Goal: Transaction & Acquisition: Purchase product/service

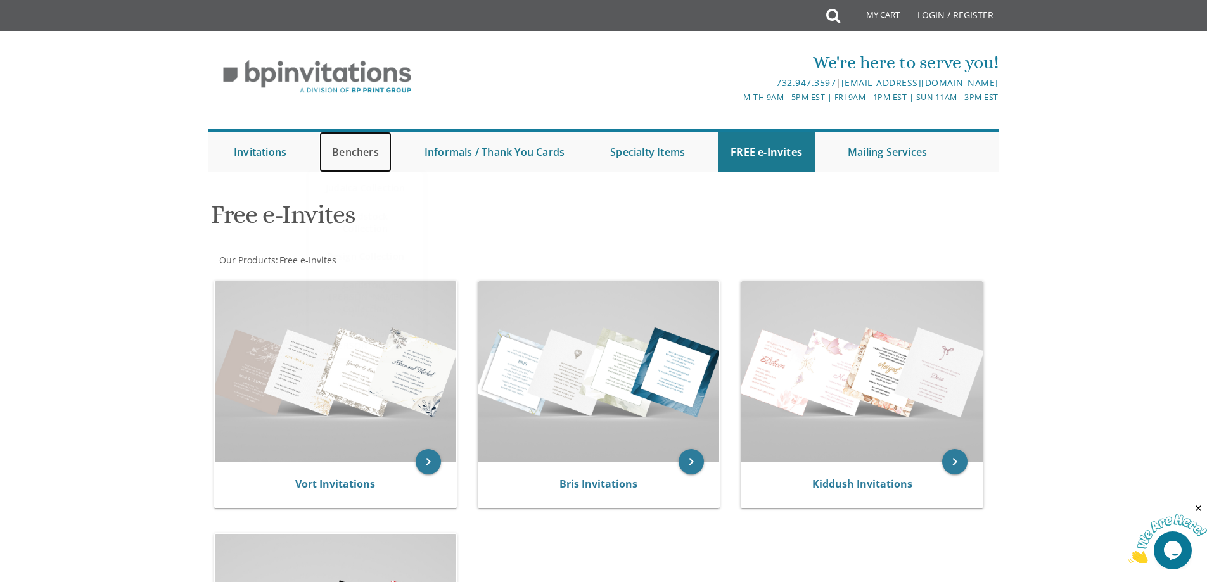
click at [359, 156] on link "Benchers" at bounding box center [355, 152] width 72 height 41
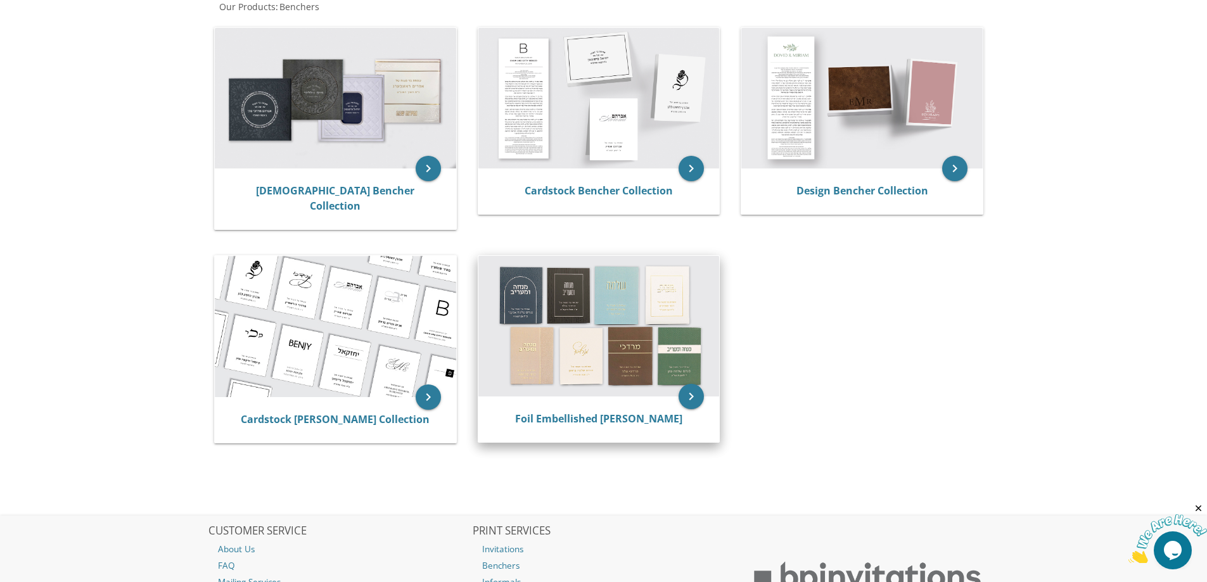
click at [558, 347] on img at bounding box center [599, 326] width 241 height 141
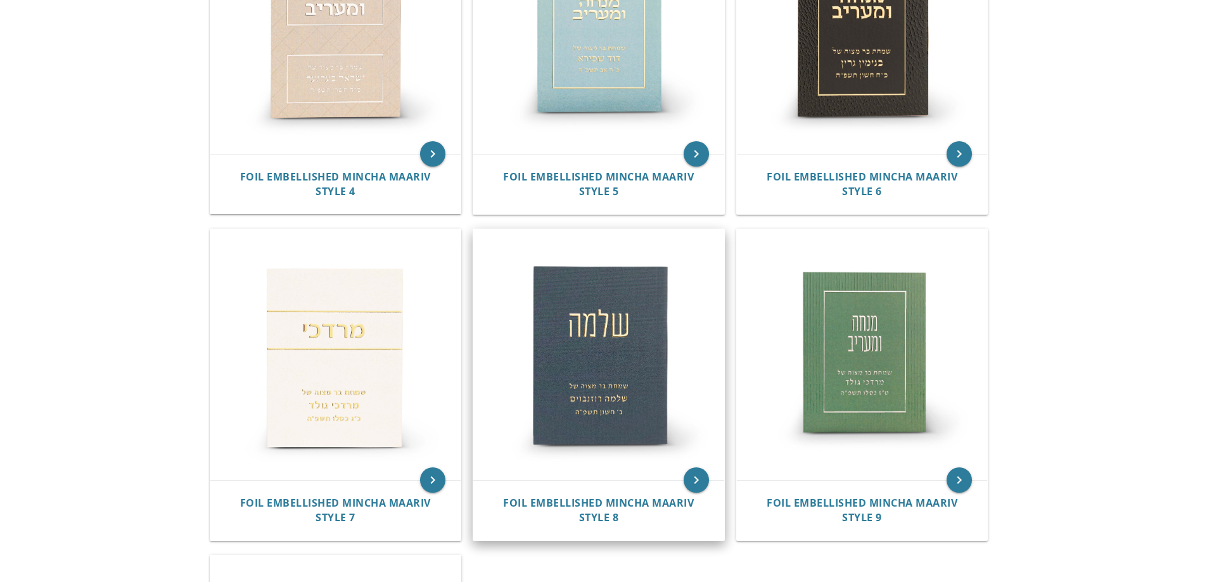
scroll to position [697, 0]
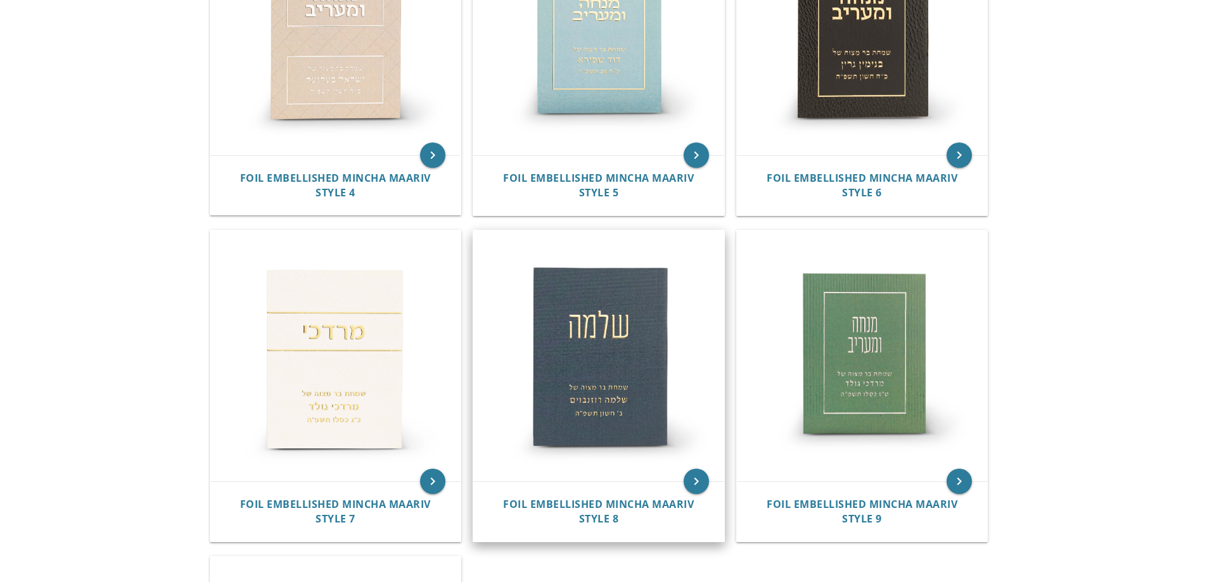
click at [584, 420] on img at bounding box center [598, 356] width 251 height 251
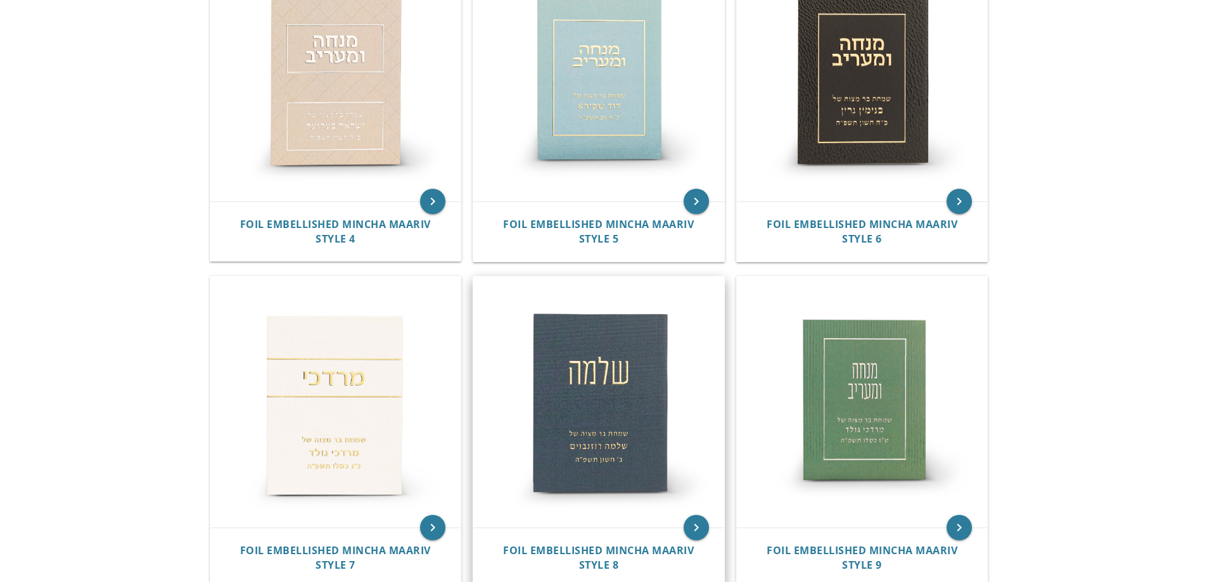
scroll to position [887, 0]
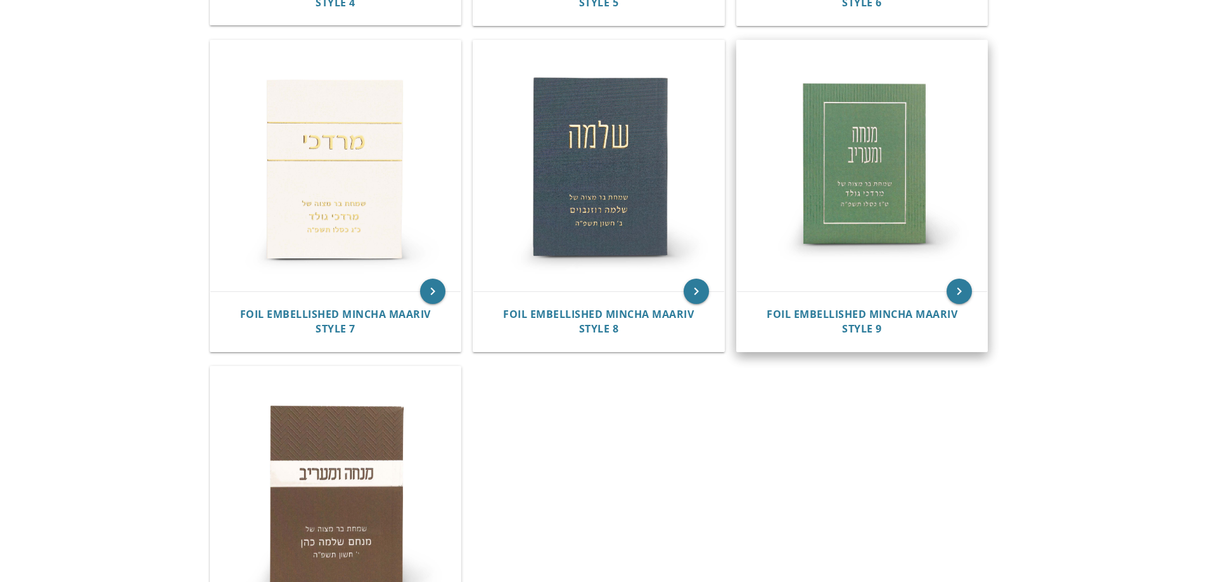
click at [833, 172] on img at bounding box center [862, 166] width 251 height 251
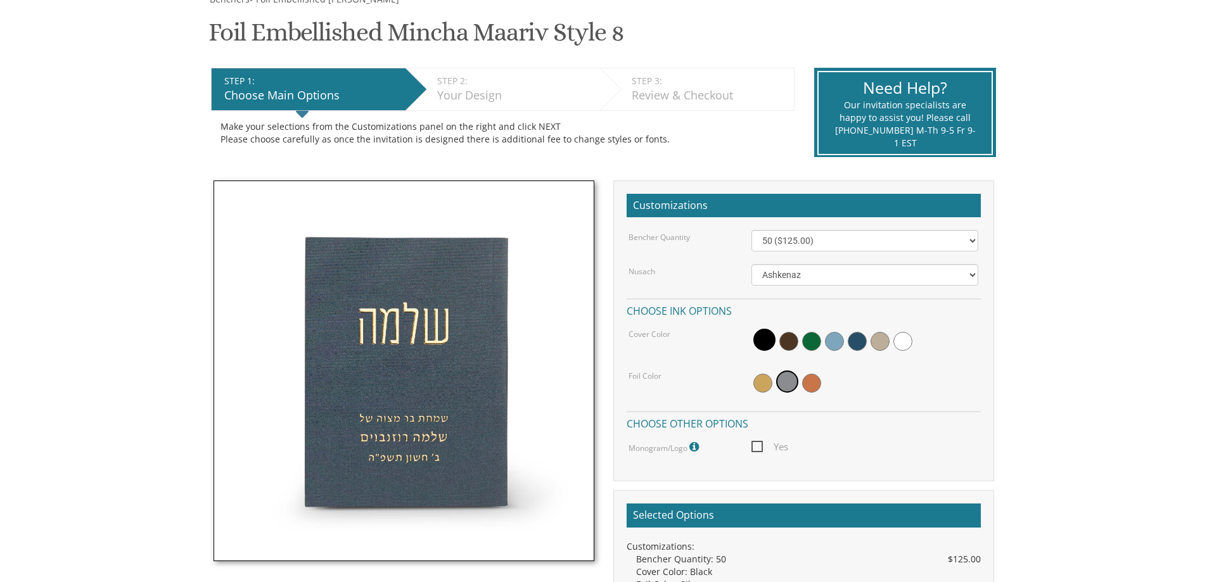
scroll to position [254, 0]
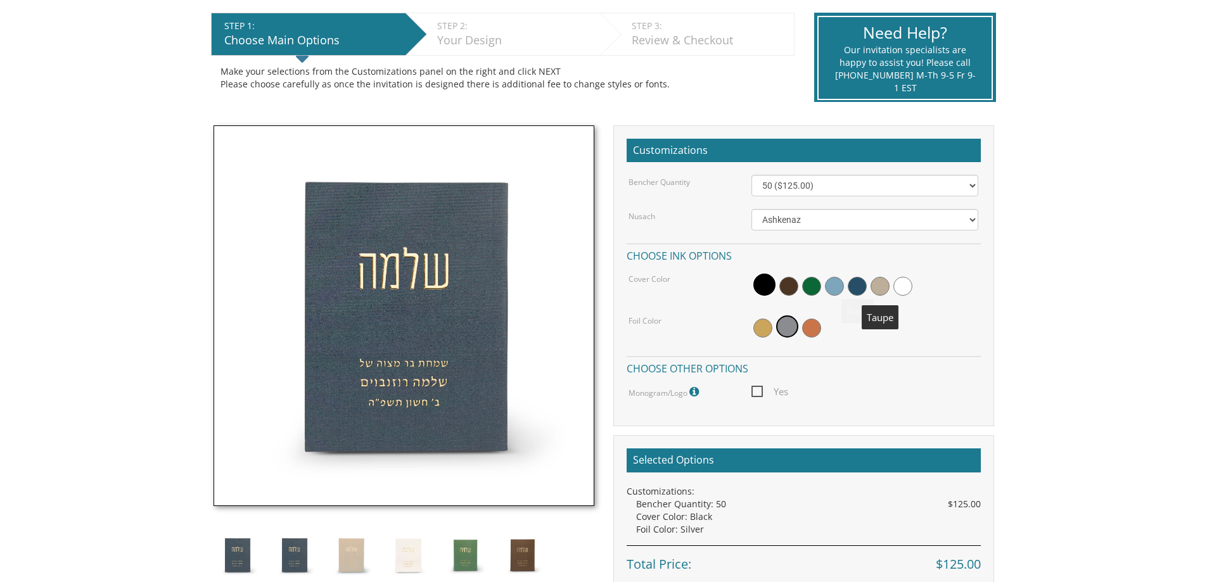
click at [881, 286] on span at bounding box center [880, 286] width 19 height 19
click at [852, 287] on span at bounding box center [854, 286] width 19 height 19
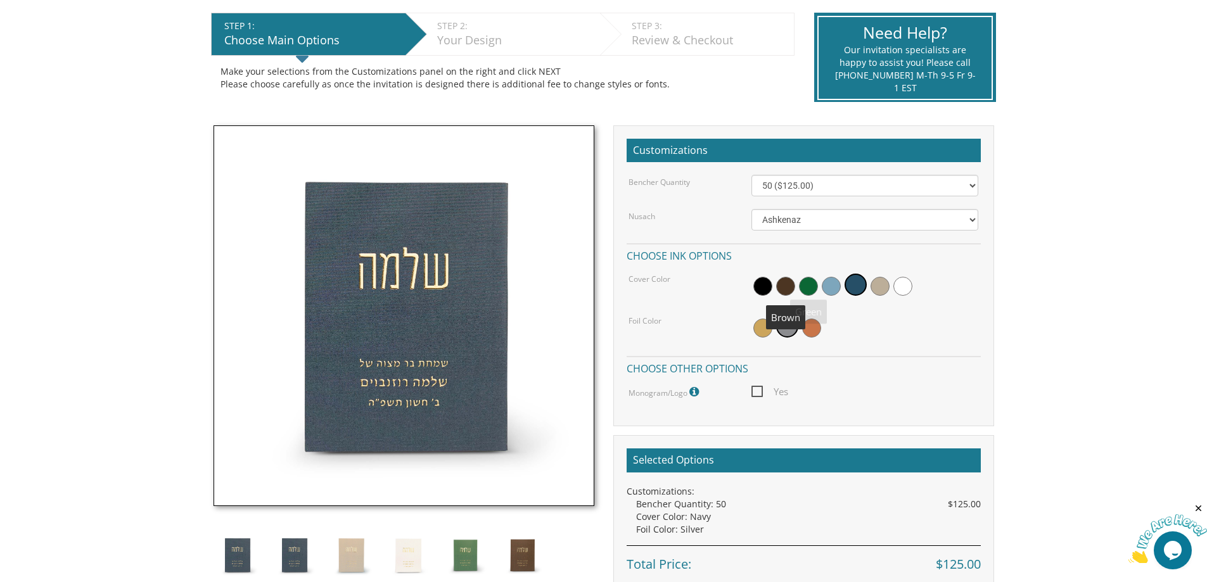
click at [784, 287] on span at bounding box center [785, 286] width 19 height 19
click at [763, 283] on span at bounding box center [763, 286] width 19 height 19
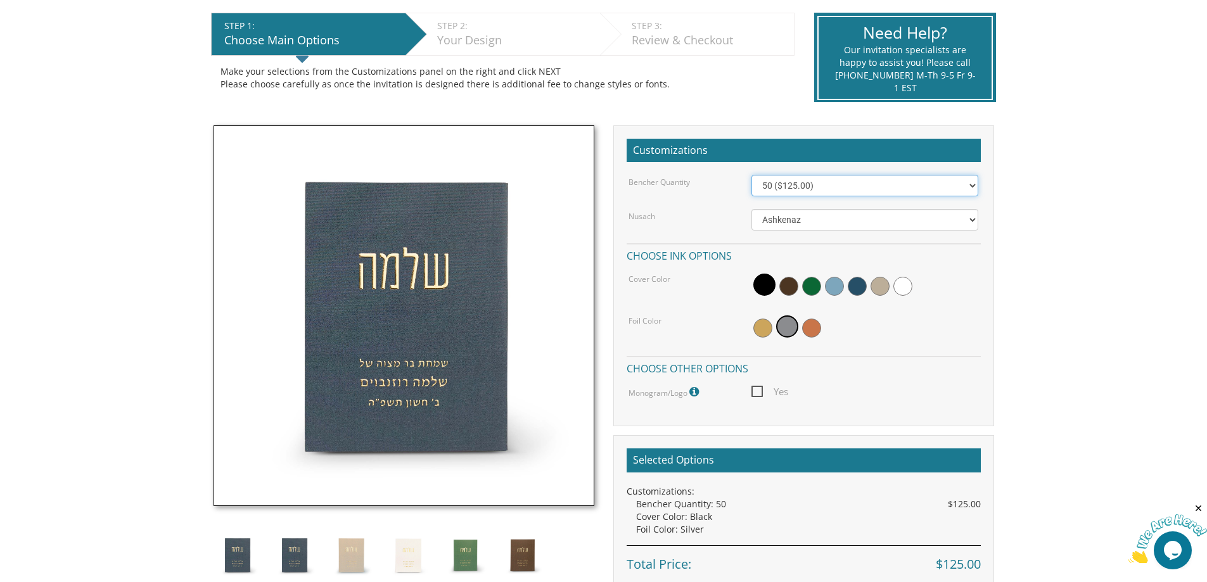
click at [806, 188] on select "50 ($125.00) 60 ($150.00) 70 ($175.00) 80 ($200.00) 90 ($225.00) 100 ($250.00) …" at bounding box center [865, 186] width 227 height 22
click at [791, 232] on div "Bencher Quantity 50 ($125.00) 60 ($150.00) 70 ($175.00) 80 ($200.00) 90 ($225.0…" at bounding box center [804, 288] width 354 height 226
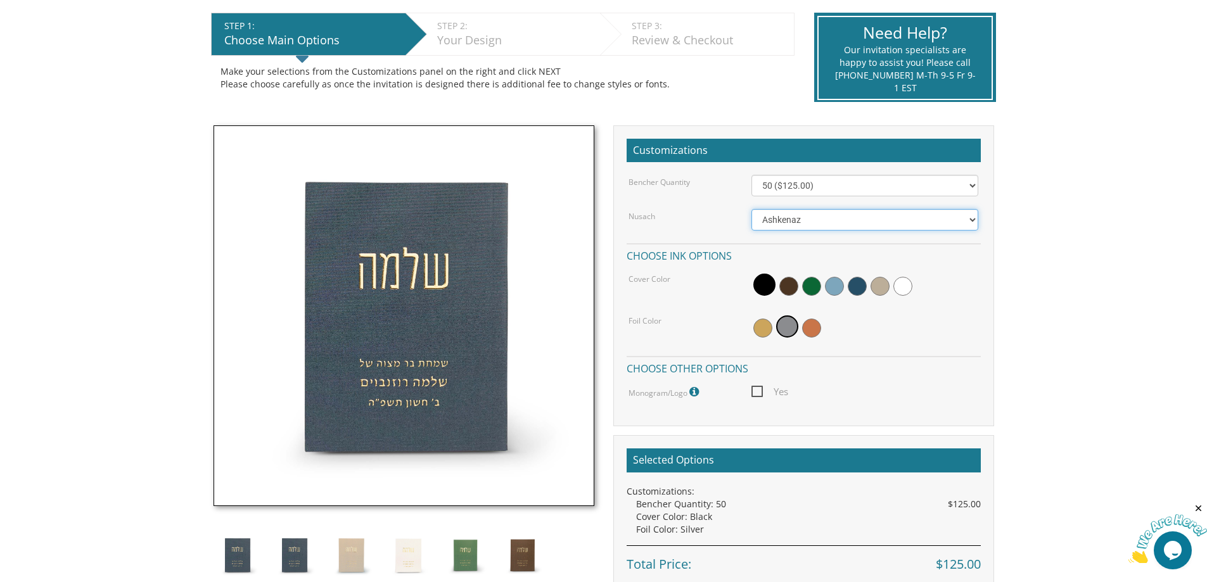
click at [791, 224] on select "Ashkenaz Edut Mizrach Sefard" at bounding box center [865, 220] width 227 height 22
select select "Sefard"
click at [752, 209] on select "Ashkenaz Edut Mizrach Sefard" at bounding box center [865, 220] width 227 height 22
click at [876, 285] on span at bounding box center [880, 286] width 19 height 19
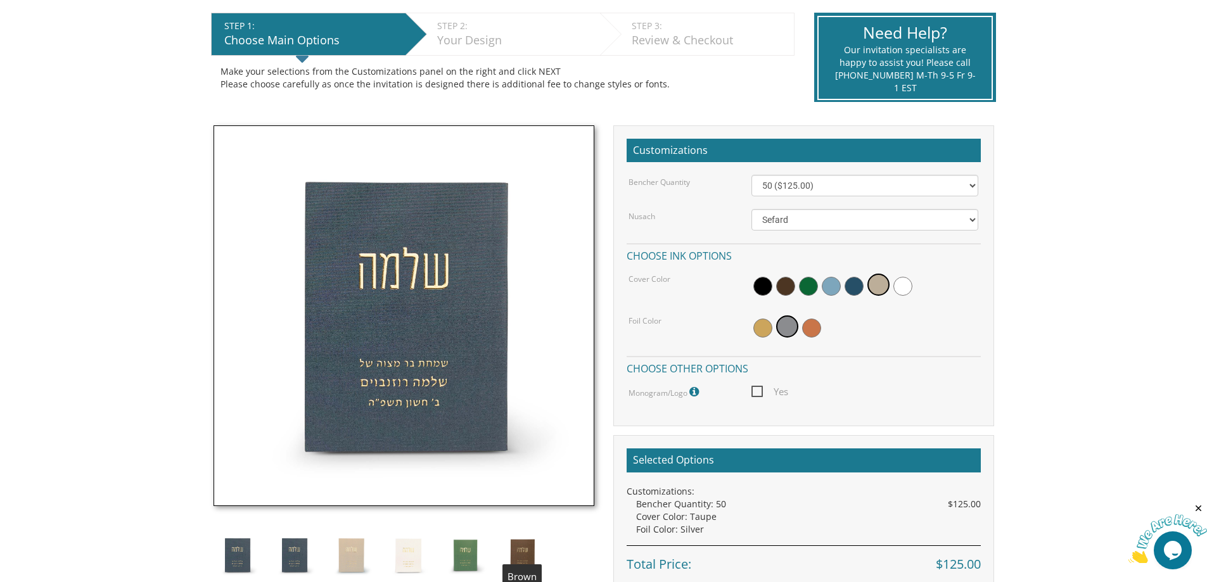
click at [517, 555] on img at bounding box center [523, 556] width 48 height 48
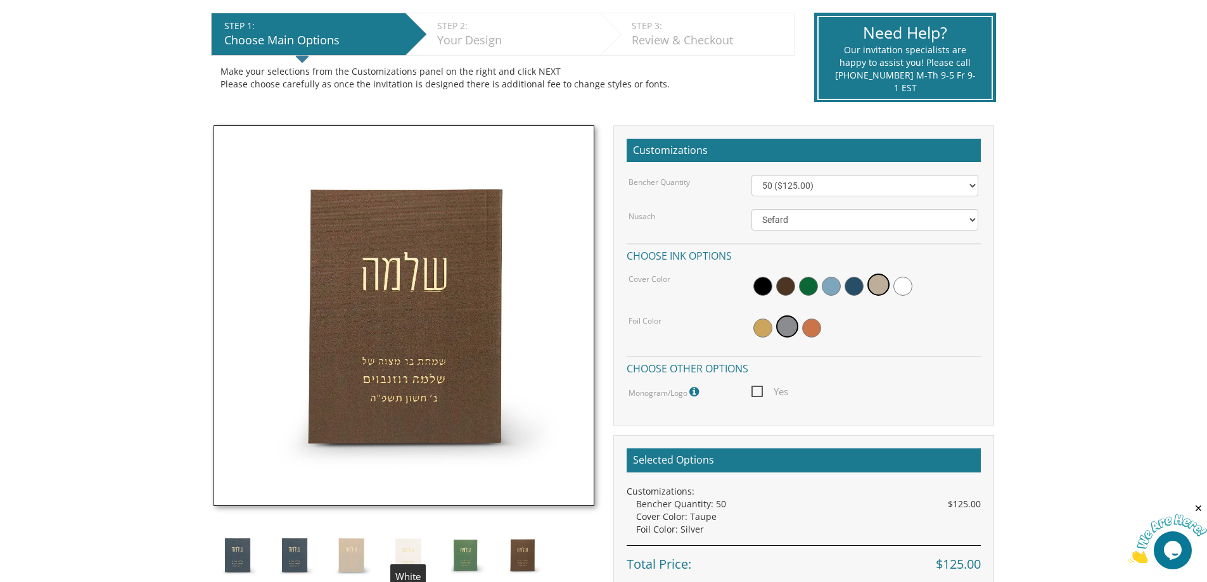
click at [402, 553] on img at bounding box center [409, 556] width 48 height 48
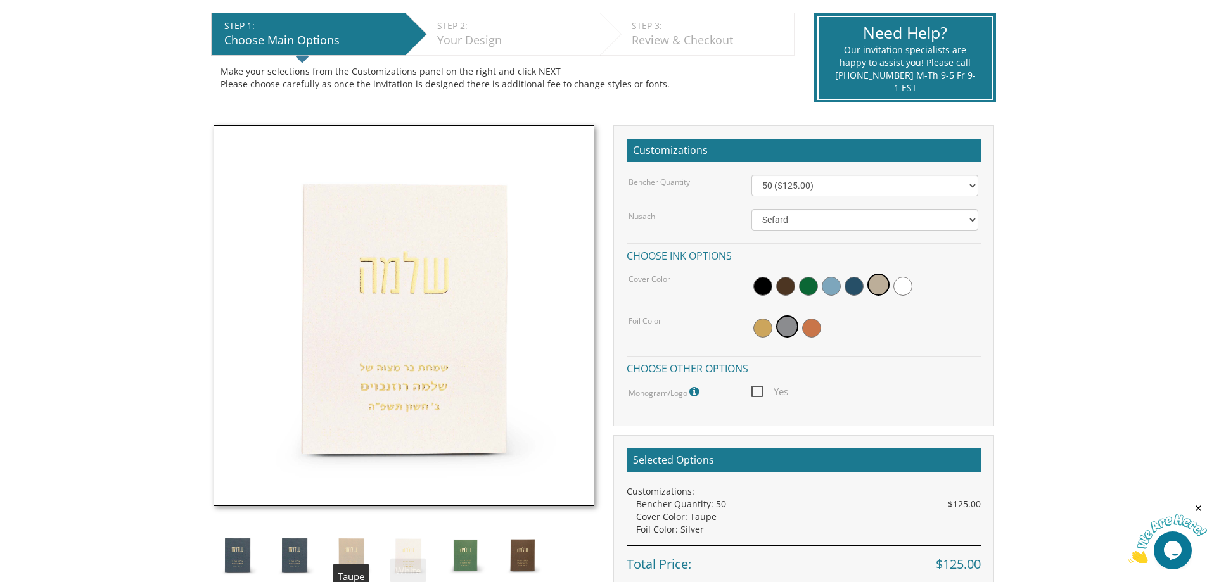
click at [352, 555] on img at bounding box center [352, 556] width 48 height 48
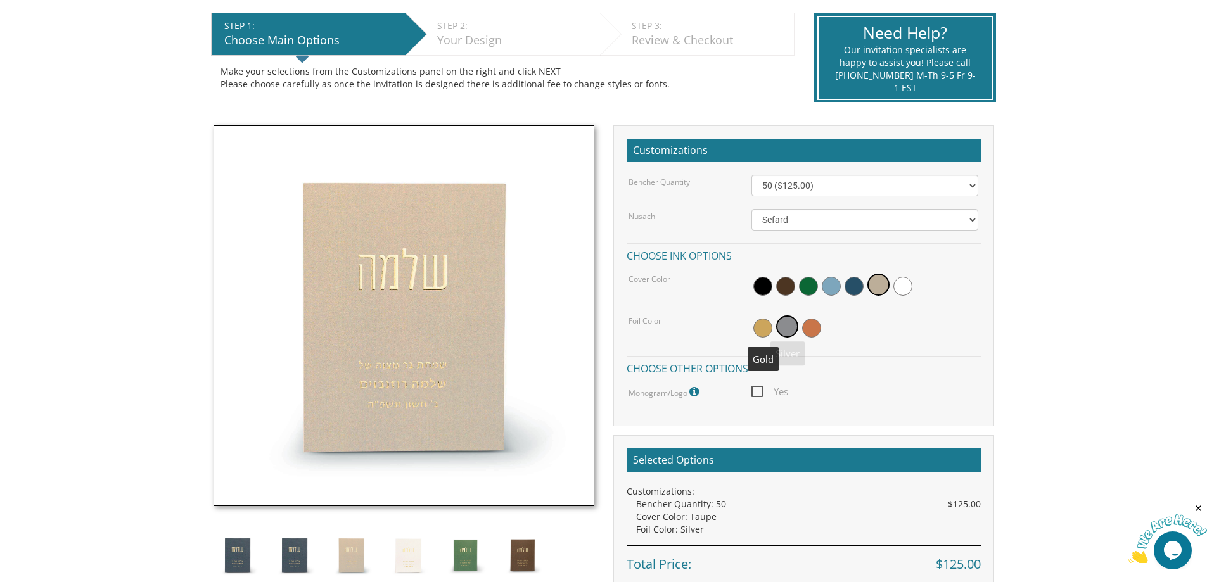
click at [764, 329] on span at bounding box center [763, 328] width 19 height 19
click at [756, 391] on span "Yes" at bounding box center [770, 392] width 37 height 16
click at [756, 391] on input "Yes" at bounding box center [756, 391] width 8 height 8
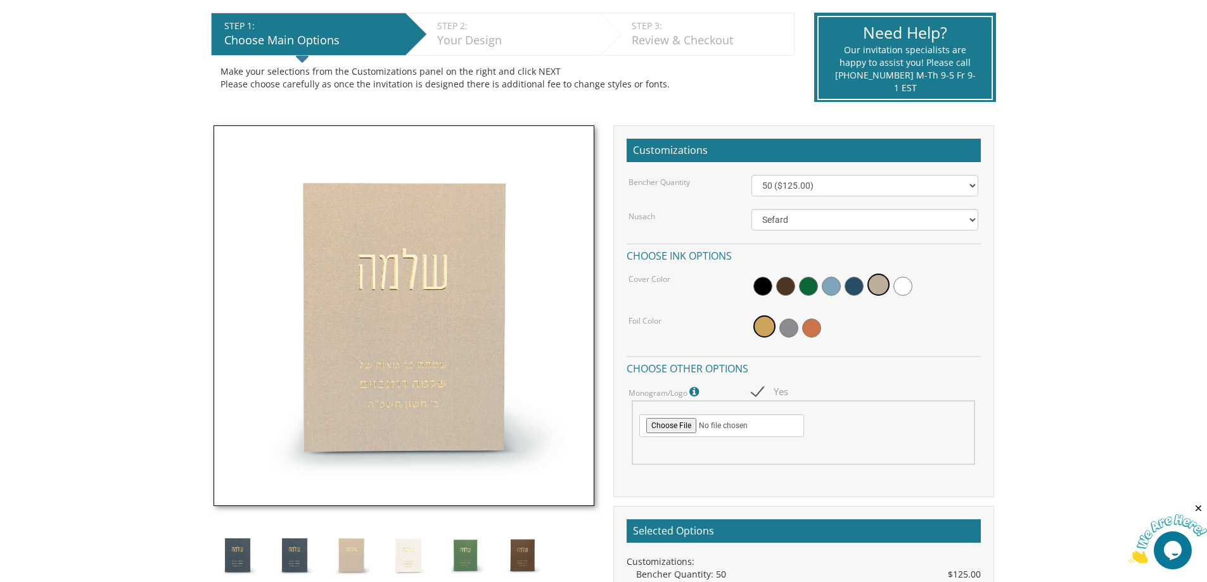
click at [754, 390] on span "Yes" at bounding box center [770, 392] width 37 height 16
click at [754, 390] on input "Yes" at bounding box center [756, 391] width 8 height 8
checkbox input "false"
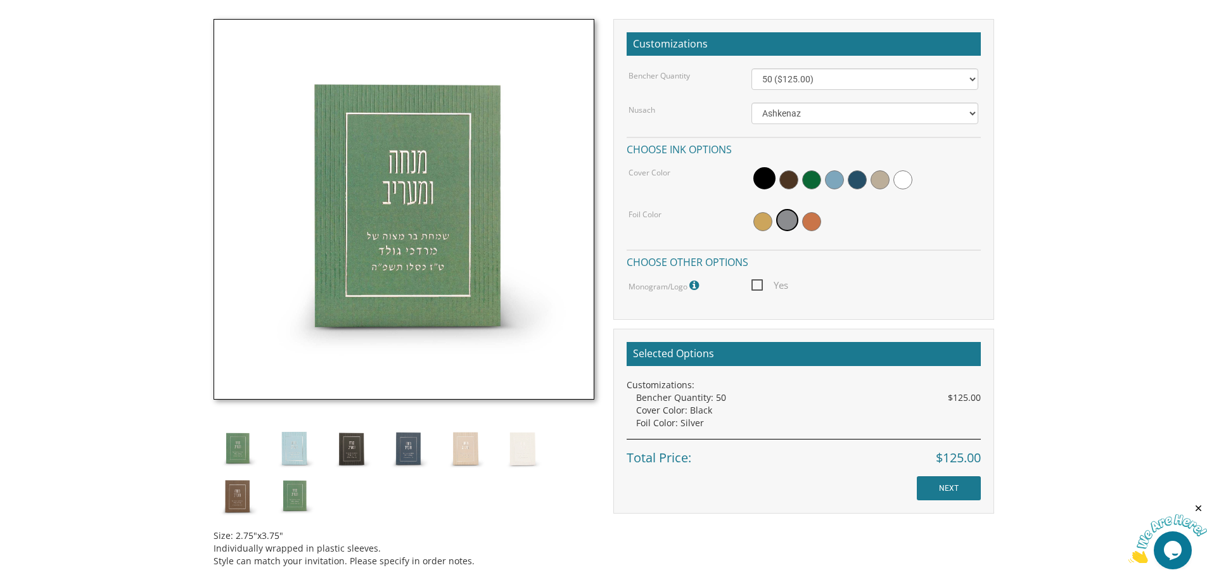
scroll to position [380, 0]
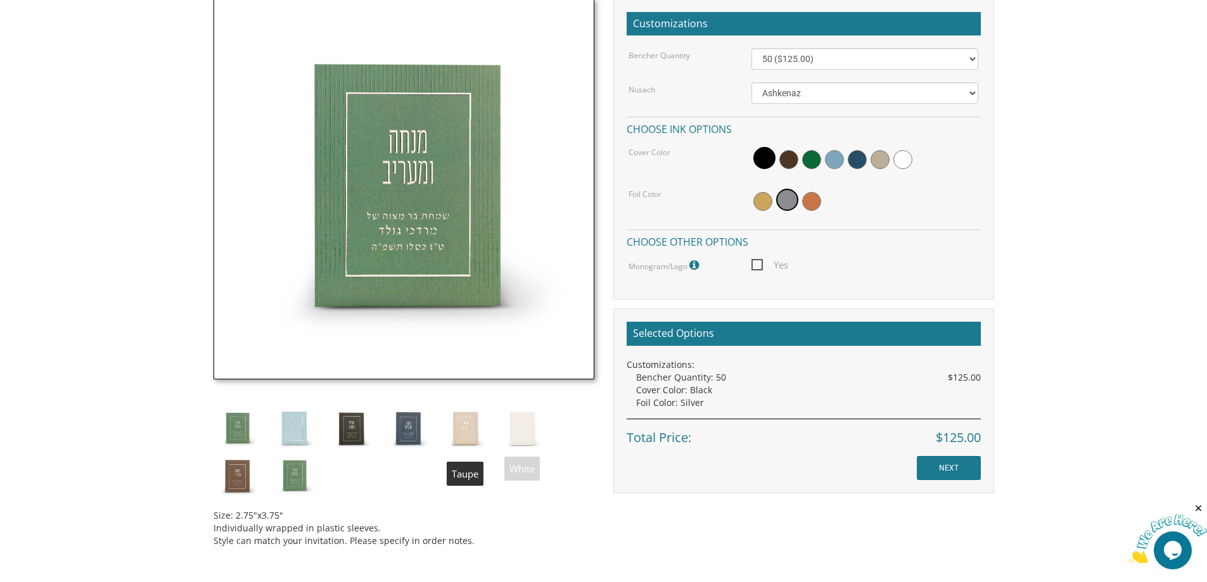
click at [473, 430] on img at bounding box center [466, 429] width 48 height 48
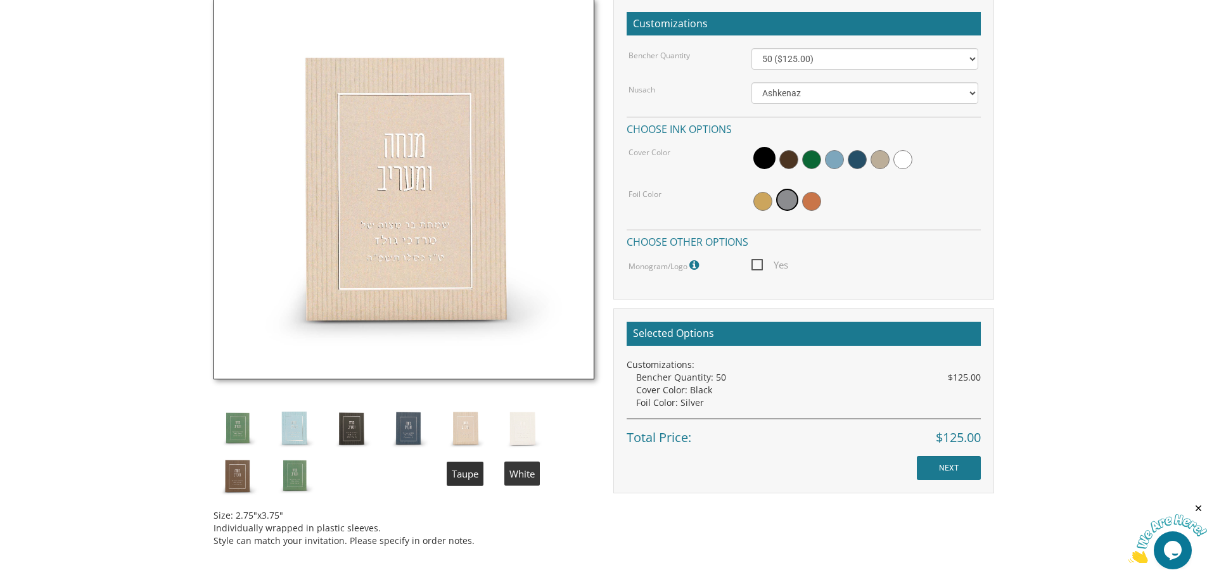
click at [519, 430] on img at bounding box center [523, 429] width 48 height 48
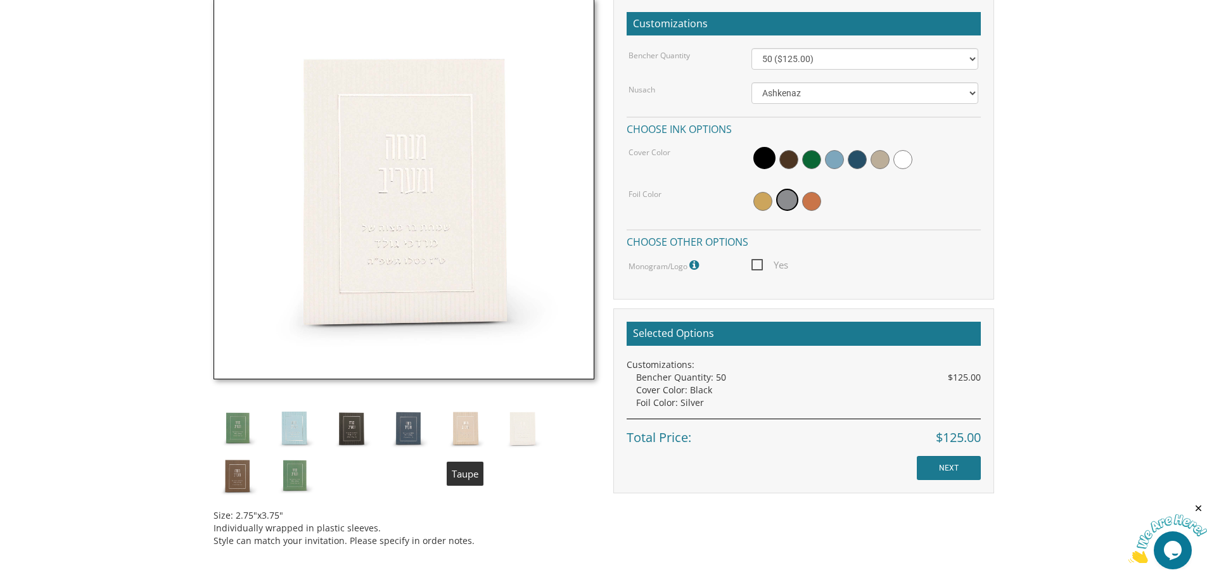
click at [454, 436] on img at bounding box center [466, 429] width 48 height 48
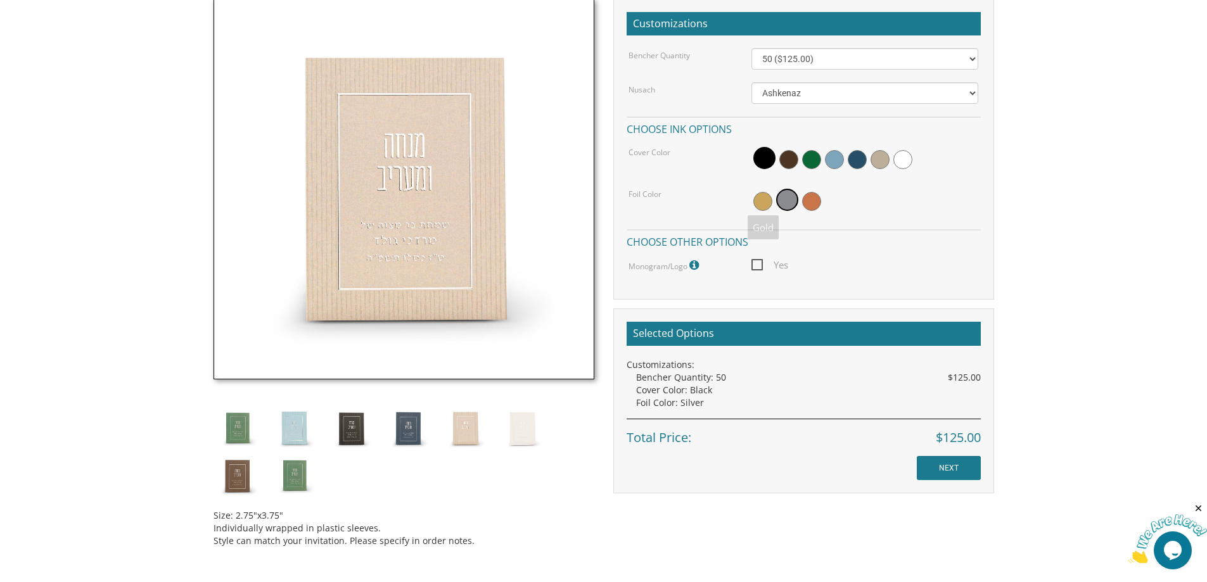
click at [760, 201] on span at bounding box center [763, 201] width 19 height 19
click at [790, 201] on span at bounding box center [789, 201] width 19 height 19
click at [761, 201] on span at bounding box center [763, 201] width 19 height 19
click at [933, 465] on input "NEXT" at bounding box center [949, 468] width 64 height 24
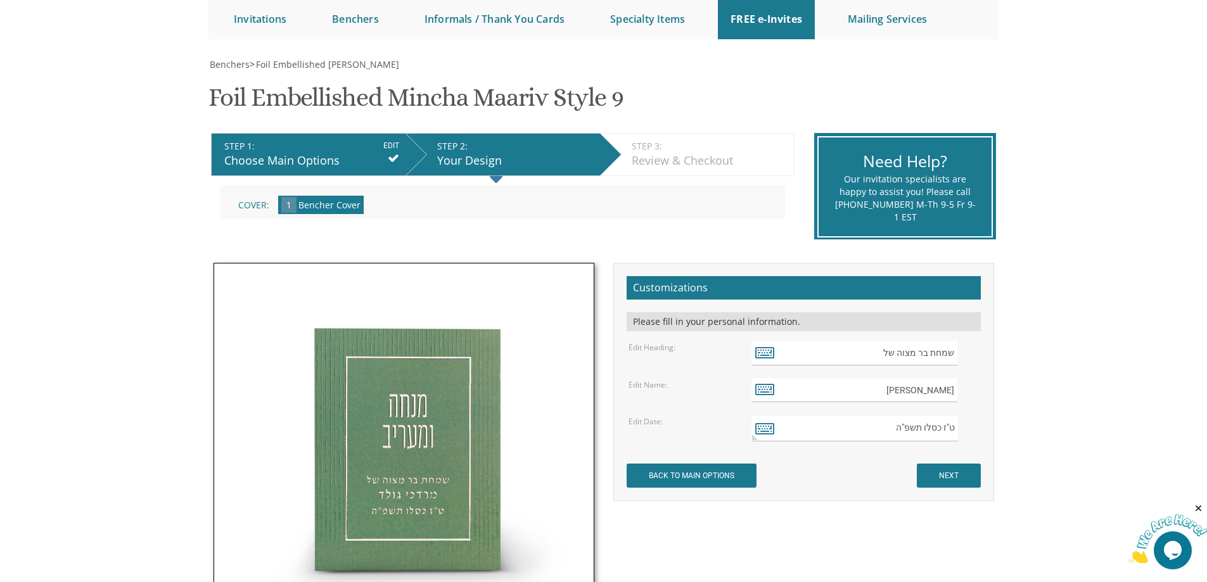
scroll to position [190, 0]
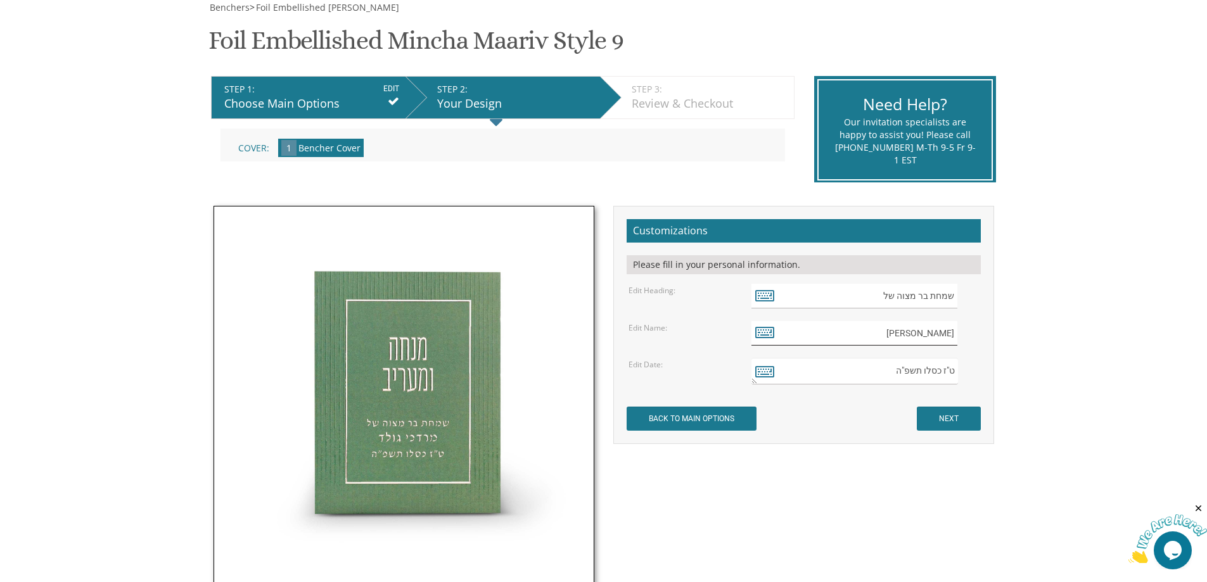
drag, startPoint x: 908, startPoint y: 339, endPoint x: 972, endPoint y: 337, distance: 63.4
click at [972, 337] on div "מרדכי גולד" at bounding box center [865, 333] width 227 height 25
type input "if"
click at [761, 329] on icon at bounding box center [765, 332] width 19 height 18
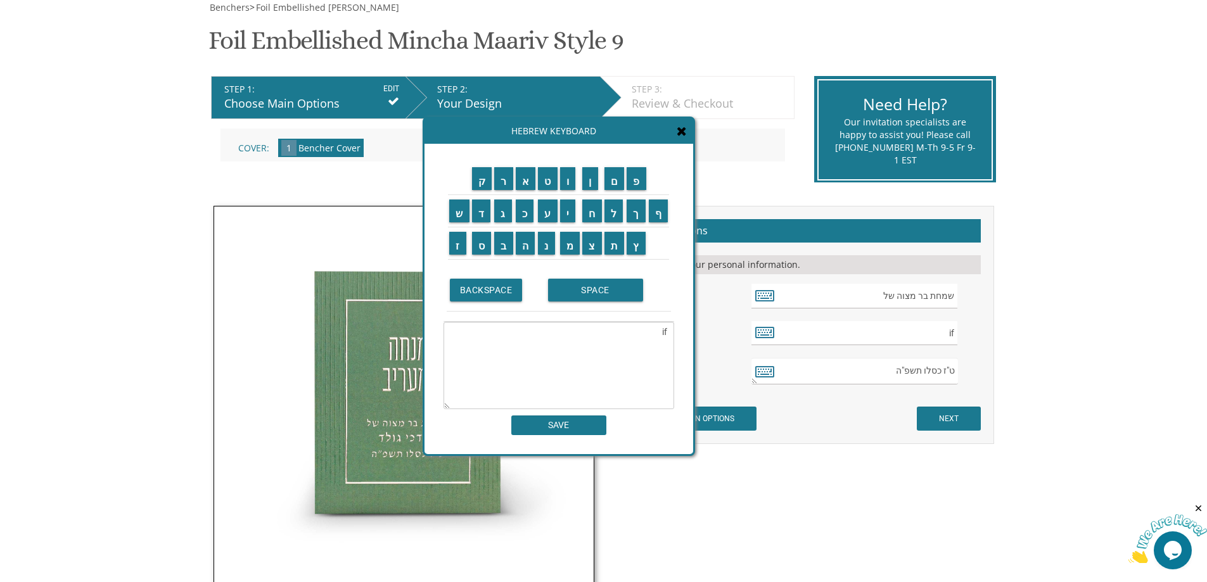
click at [508, 302] on td "BACKSPACE" at bounding box center [496, 290] width 98 height 42
type textarea "i"
click at [569, 217] on input "י" at bounding box center [568, 211] width 16 height 23
click at [588, 247] on input "צ" at bounding box center [592, 243] width 20 height 23
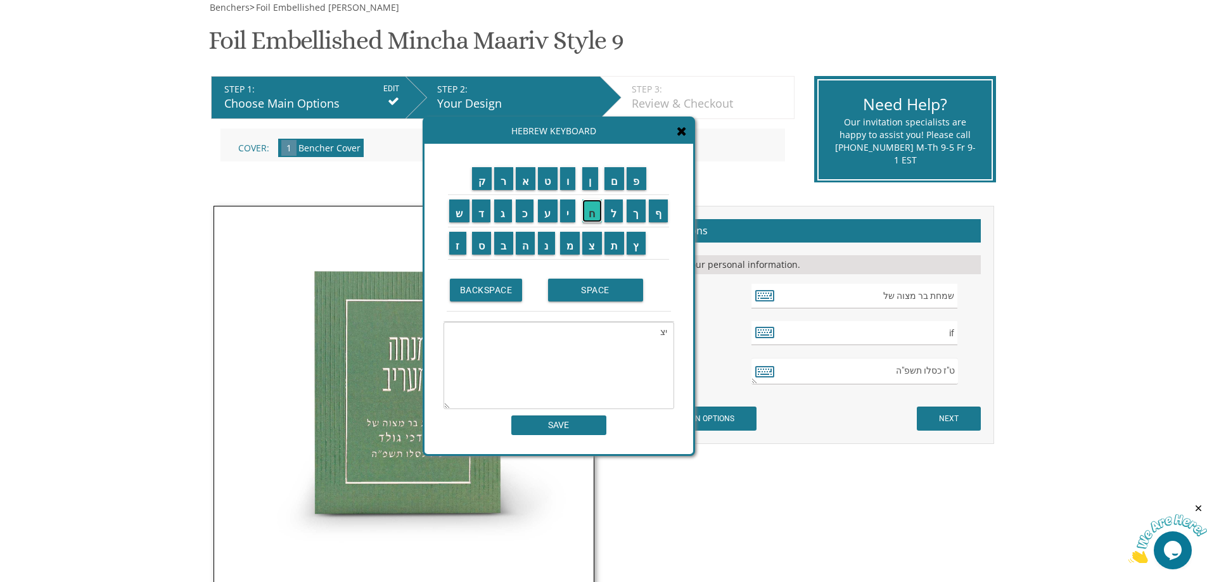
click at [597, 214] on input "ח" at bounding box center [592, 211] width 20 height 23
click at [486, 187] on input "ק" at bounding box center [482, 178] width 20 height 23
click at [598, 293] on input "SPACE" at bounding box center [595, 290] width 95 height 23
click at [570, 214] on input "י" at bounding box center [568, 211] width 16 height 23
click at [546, 211] on input "ע" at bounding box center [548, 211] width 20 height 23
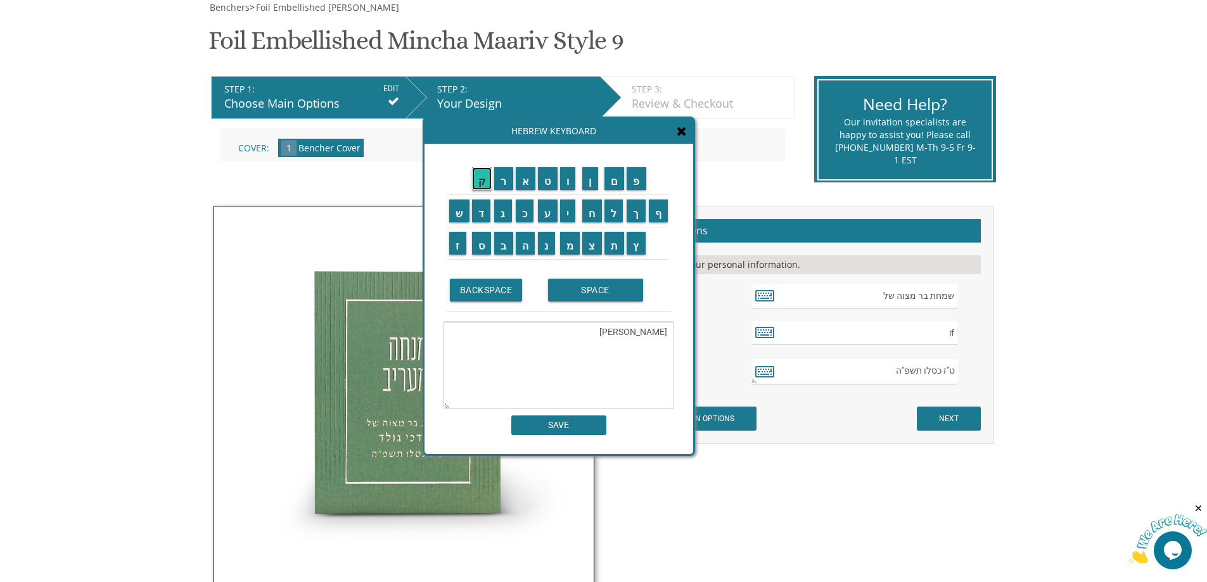
click at [479, 181] on input "ק" at bounding box center [482, 178] width 20 height 23
click at [503, 247] on input "ב" at bounding box center [503, 243] width 19 height 23
click at [571, 221] on input "י" at bounding box center [568, 211] width 16 height 23
type textarea "[PERSON_NAME]"
click at [589, 429] on input "SAVE" at bounding box center [559, 426] width 95 height 20
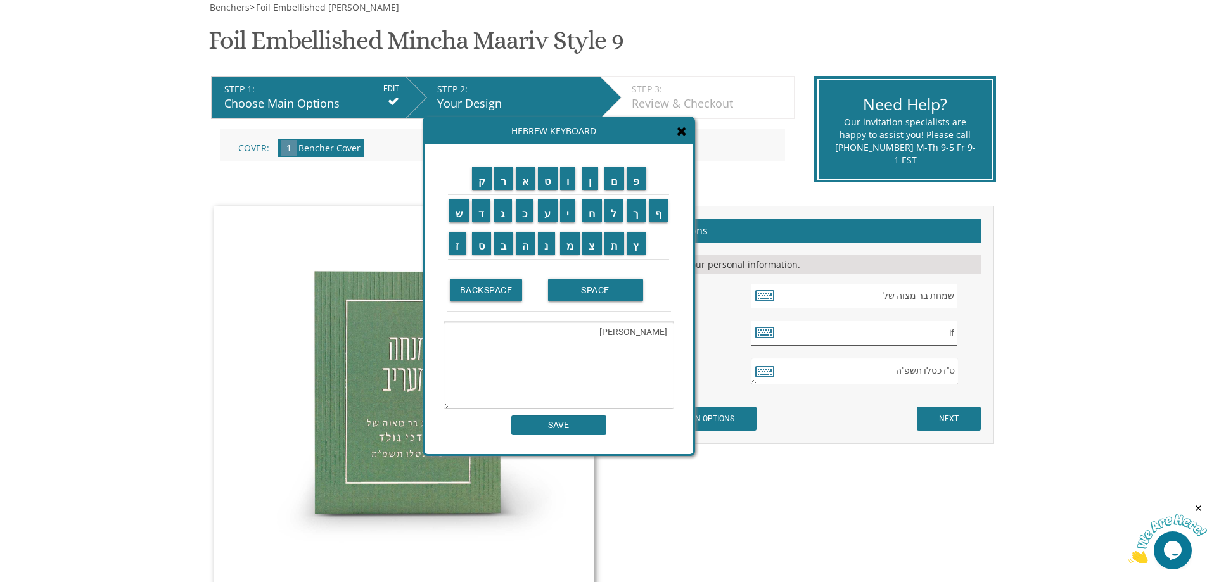
type input "[PERSON_NAME]"
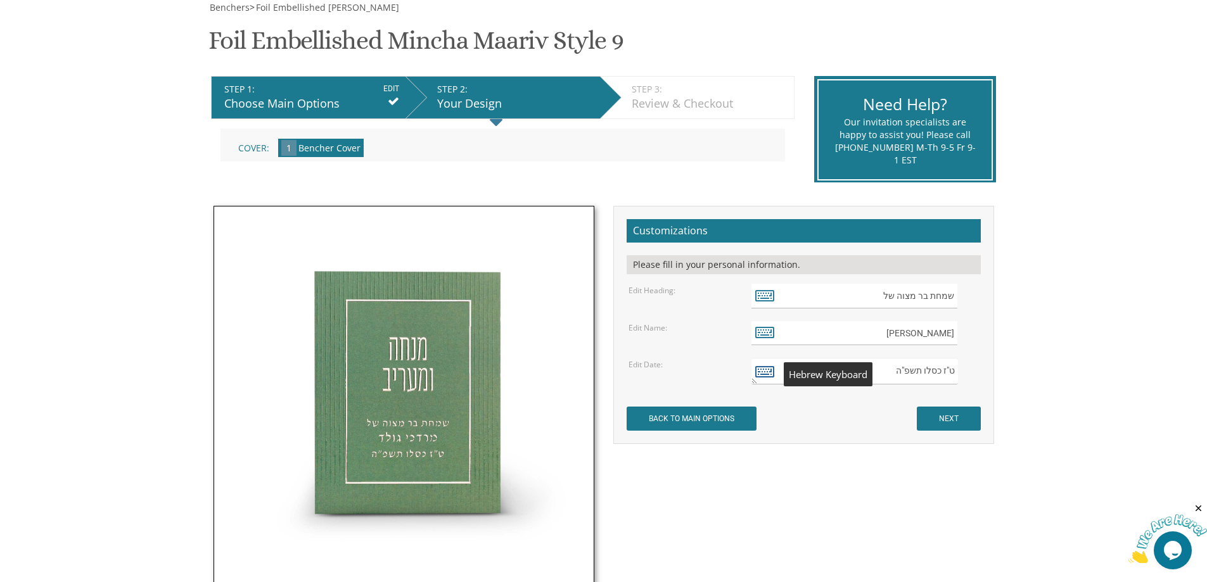
click at [763, 374] on icon at bounding box center [765, 372] width 19 height 18
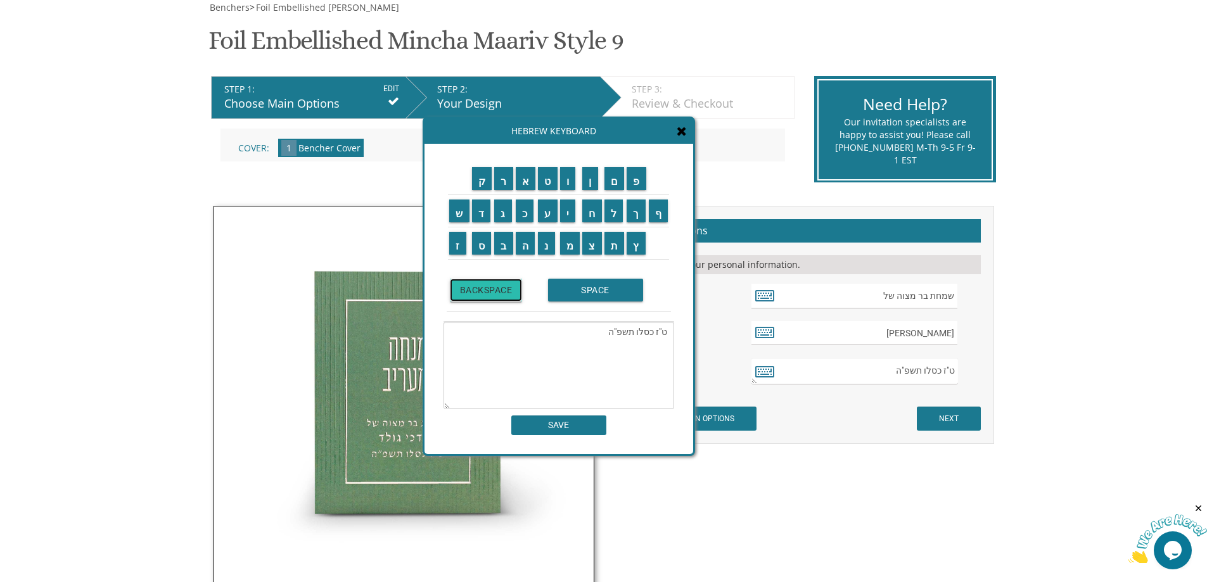
click at [488, 297] on input "BACKSPACE" at bounding box center [486, 290] width 73 height 23
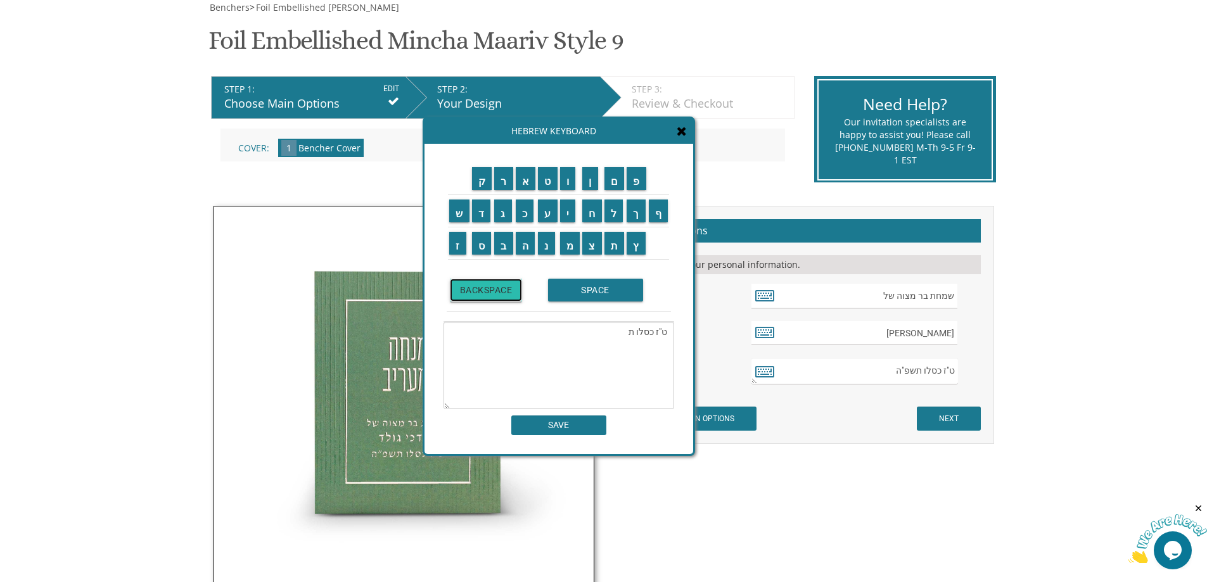
click at [488, 297] on input "BACKSPACE" at bounding box center [486, 290] width 73 height 23
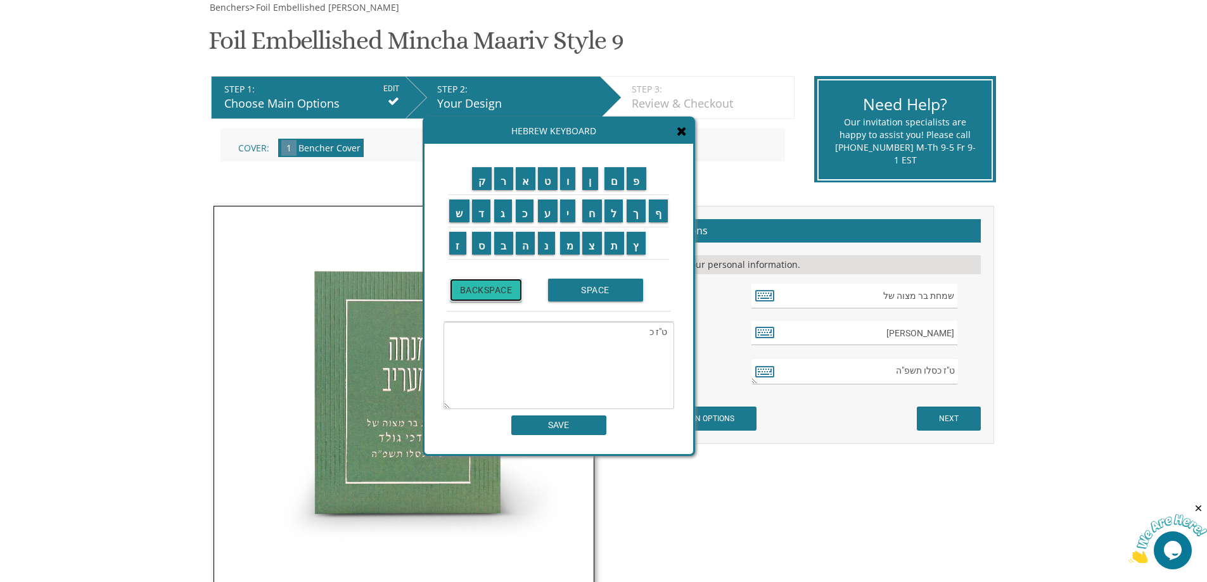
click at [488, 297] on input "BACKSPACE" at bounding box center [486, 290] width 73 height 23
type textarea "ט"
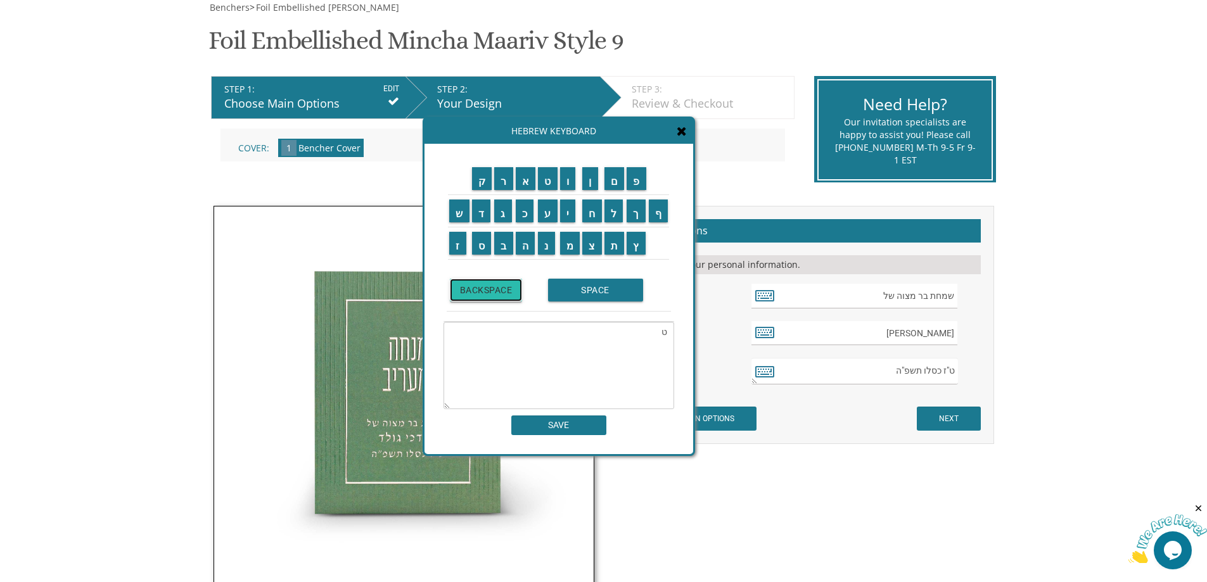
click at [488, 297] on input "BACKSPACE" at bounding box center [486, 290] width 73 height 23
click at [463, 250] on input "ז" at bounding box center [457, 243] width 17 height 23
click at [501, 364] on textarea "ז" at bounding box center [559, 365] width 231 height 87
click at [685, 131] on icon at bounding box center [682, 131] width 10 height 13
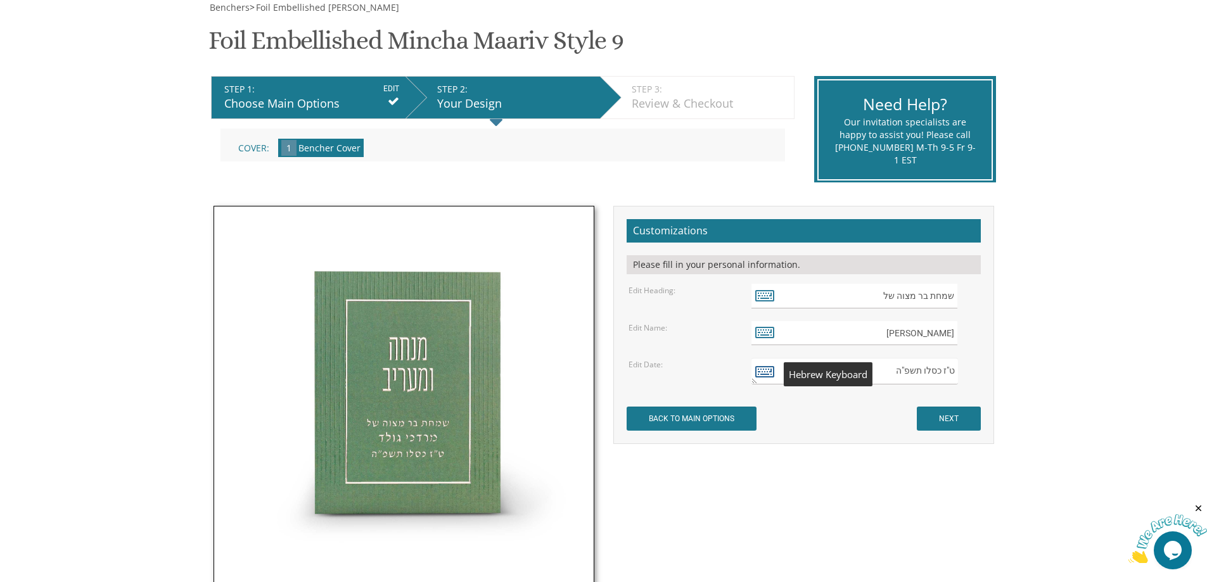
click at [762, 371] on icon at bounding box center [765, 372] width 19 height 18
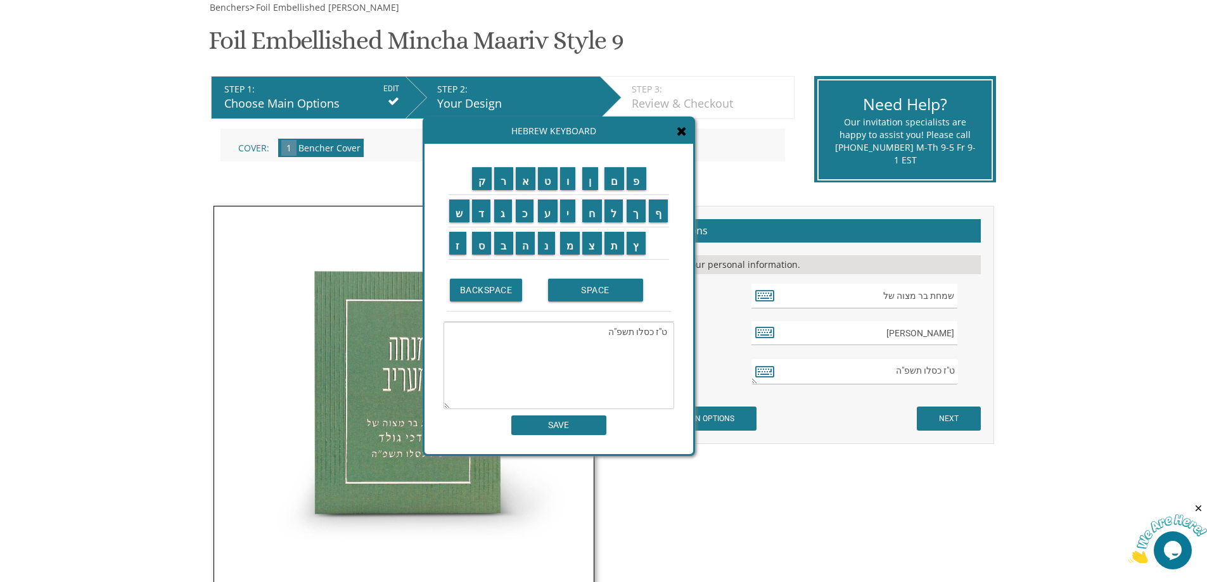
click at [660, 333] on textarea "ט"ז כסלו תשפ"ה" at bounding box center [559, 365] width 231 height 87
click at [456, 247] on input "ז" at bounding box center [457, 243] width 17 height 23
click at [661, 331] on textarea "ט"ז כסלו תשפ"ה" at bounding box center [559, 365] width 231 height 87
click at [666, 331] on textarea "ט"ז כסלו תשפ"ה" at bounding box center [559, 365] width 231 height 87
click at [660, 331] on textarea ""ז כסלו תשפ"ה" at bounding box center [559, 365] width 231 height 87
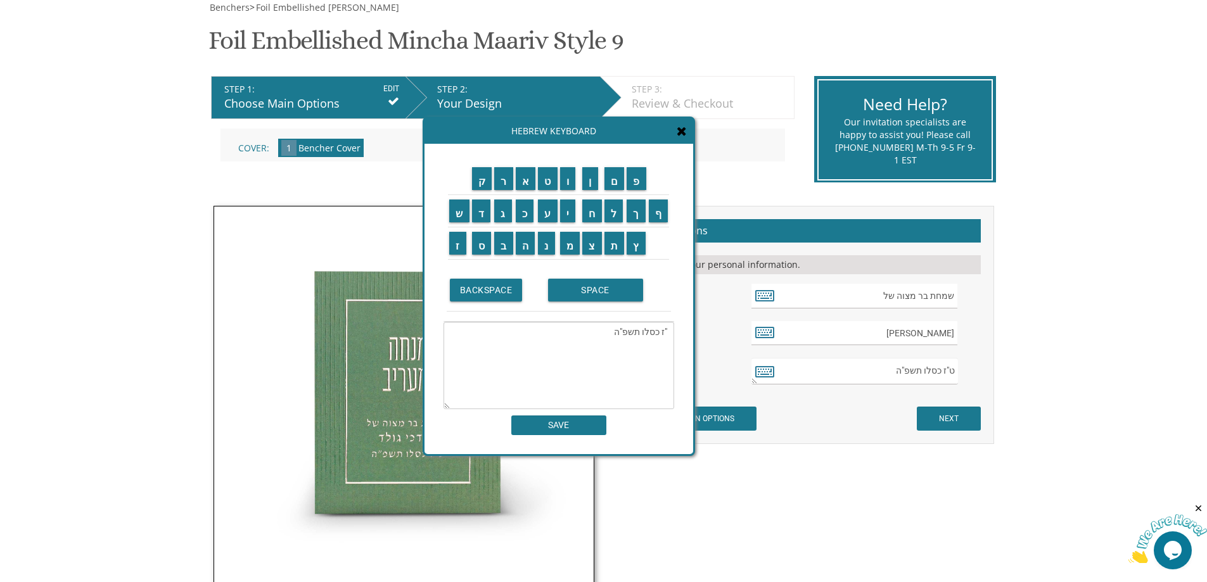
click at [668, 333] on textarea ""ז כסלו תשפ"ה" at bounding box center [559, 365] width 231 height 87
click at [458, 250] on input "ז" at bounding box center [457, 243] width 17 height 23
click at [659, 332] on textarea "ז"ז כסלו תשפ"ה" at bounding box center [559, 365] width 231 height 87
click at [660, 335] on textarea "ז"ז כסלו תשפ"ה" at bounding box center [559, 365] width 231 height 87
click at [657, 333] on textarea "זז כסלו תשפ"ה" at bounding box center [559, 365] width 231 height 87
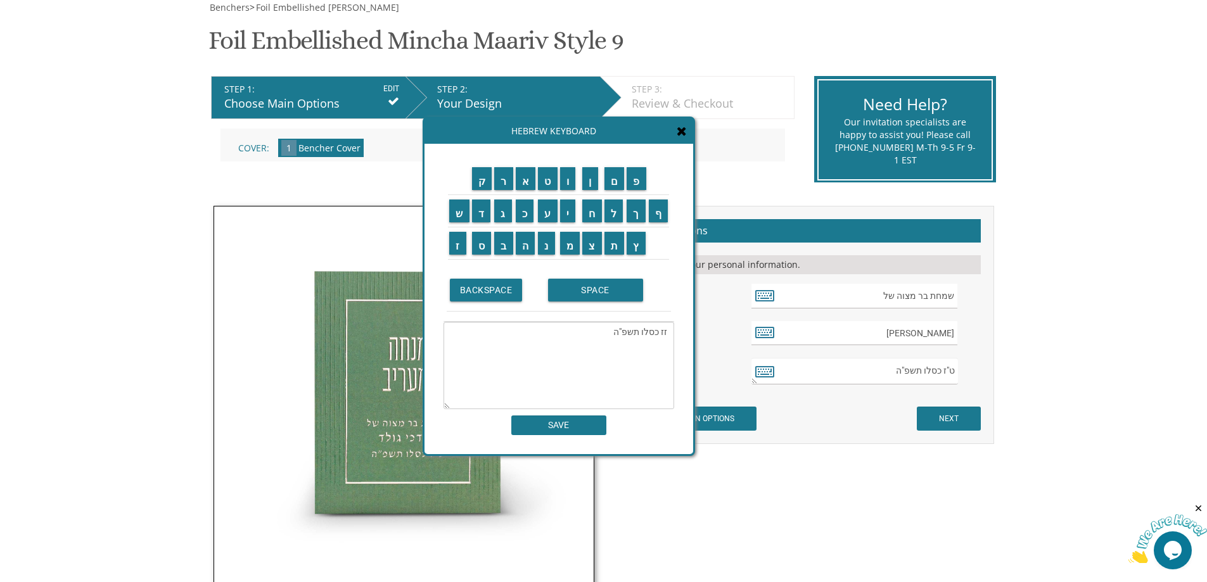
click at [665, 334] on textarea "זז כסלו תשפ"ה" at bounding box center [559, 365] width 231 height 87
click at [664, 331] on textarea "ז כסלו תשפ"ה" at bounding box center [559, 365] width 231 height 87
click at [655, 335] on textarea "ז" כסלו תשפ"ה" at bounding box center [559, 365] width 231 height 87
drag, startPoint x: 659, startPoint y: 332, endPoint x: 641, endPoint y: 333, distance: 17.1
click at [641, 333] on textarea "ז" כסלו תשפ"ה" at bounding box center [559, 365] width 231 height 87
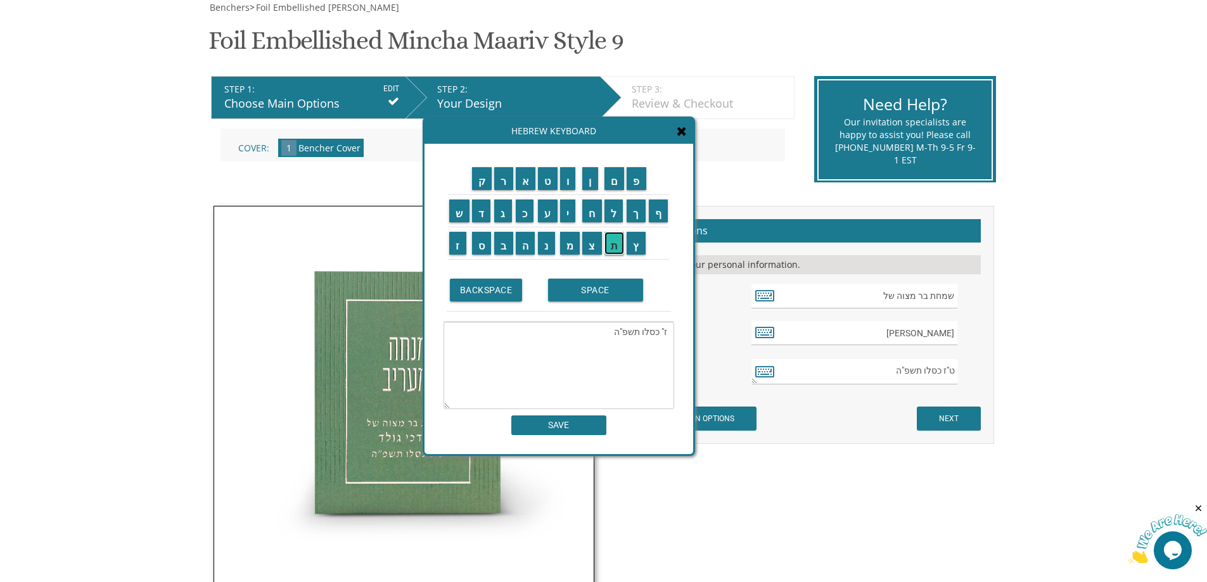
click at [616, 245] on input "ת" at bounding box center [615, 243] width 20 height 23
click at [460, 218] on input "ש" at bounding box center [459, 211] width 20 height 23
click at [504, 181] on input "ר" at bounding box center [503, 178] width 19 height 23
click at [563, 209] on input "י" at bounding box center [568, 211] width 16 height 23
click at [633, 333] on textarea "ז" תכסלו תשפ"ה" at bounding box center [559, 365] width 231 height 87
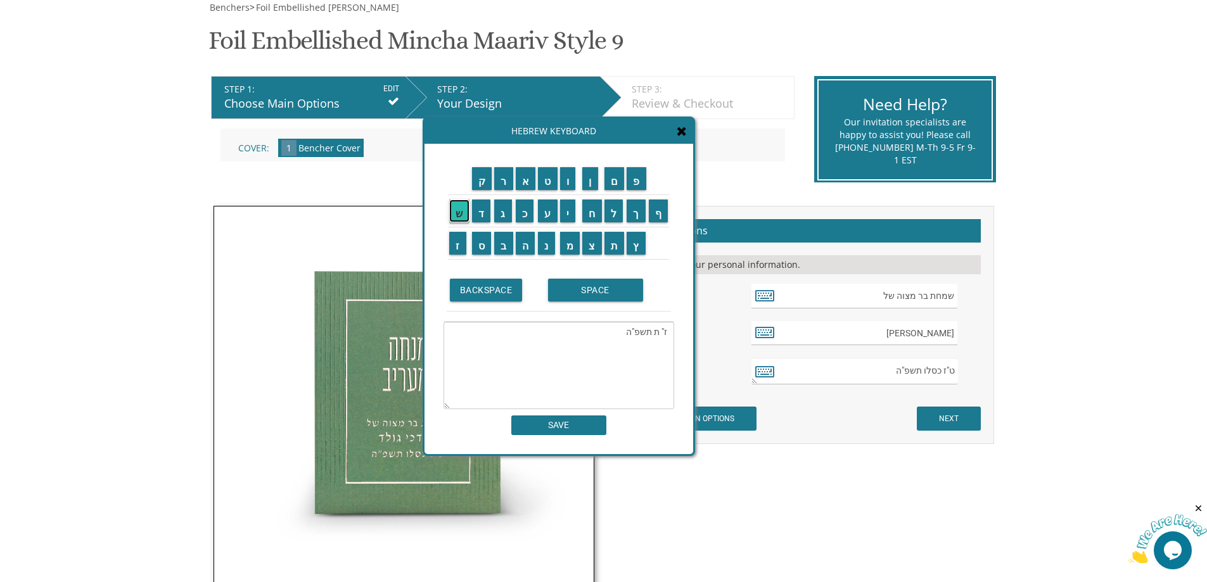
click at [458, 221] on input "ש" at bounding box center [459, 211] width 20 height 23
click at [503, 183] on input "ר" at bounding box center [503, 178] width 19 height 23
click at [570, 213] on input "י" at bounding box center [568, 211] width 16 height 23
click at [606, 333] on textarea "ז" תשרי תשפ"ה" at bounding box center [559, 365] width 231 height 87
click at [567, 182] on input "ו" at bounding box center [568, 178] width 16 height 23
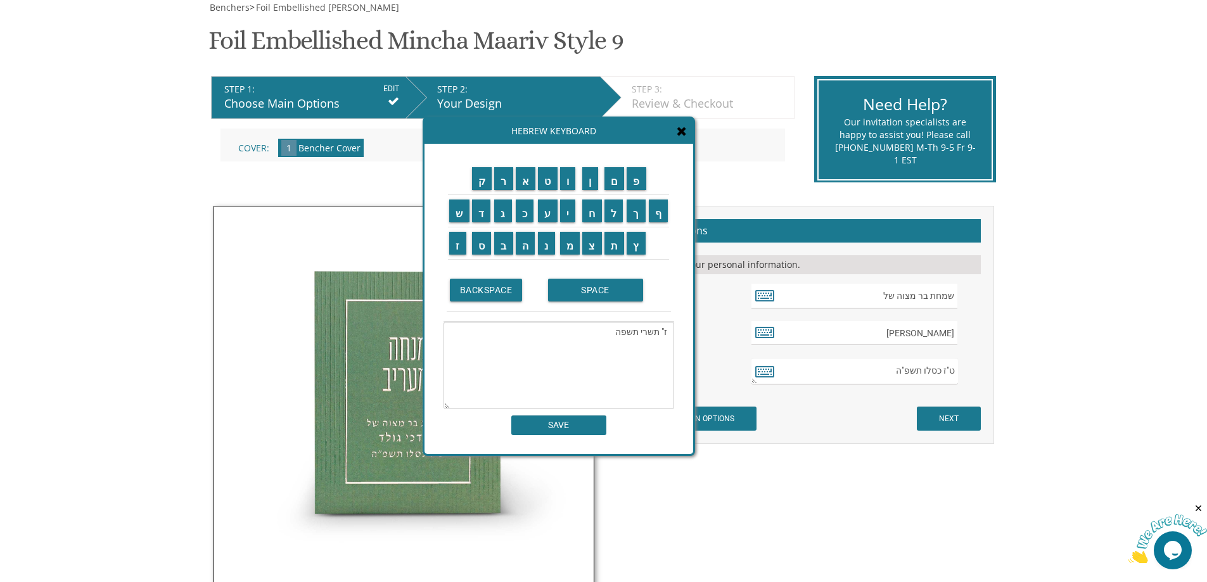
click at [612, 334] on textarea "ז" תשרי תשפה" at bounding box center [559, 365] width 231 height 87
click at [569, 176] on input "ו" at bounding box center [568, 178] width 16 height 23
type textarea "ז" תשרי תשפ"ו"
click at [577, 430] on input "SAVE" at bounding box center [559, 426] width 95 height 20
type textarea "ז" תשרי תשפ"ו"
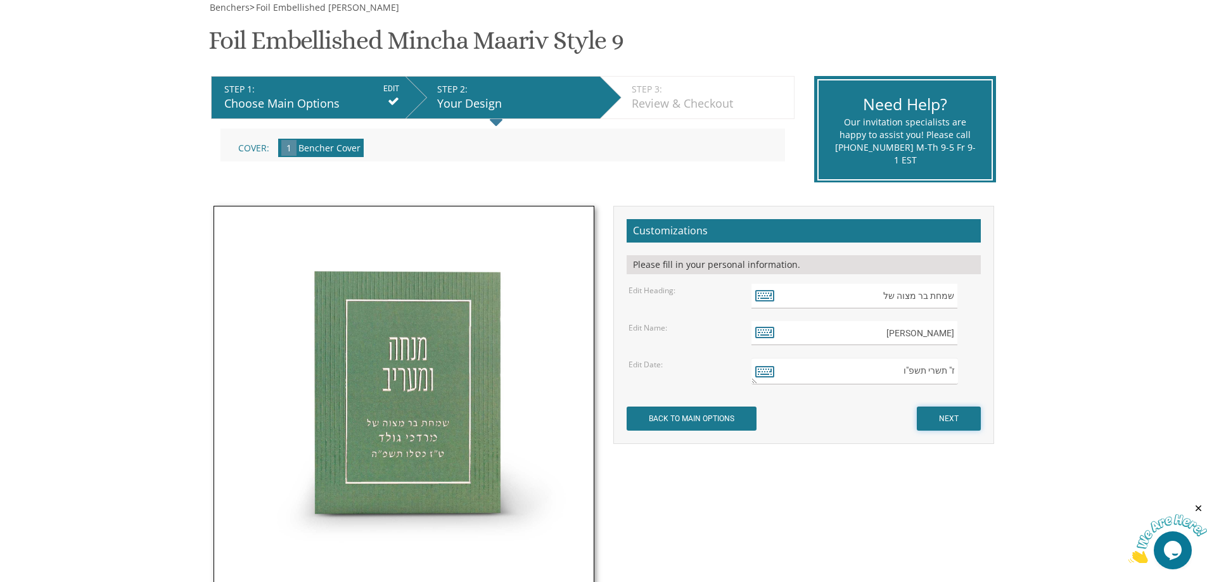
click at [959, 423] on input "NEXT" at bounding box center [949, 419] width 64 height 24
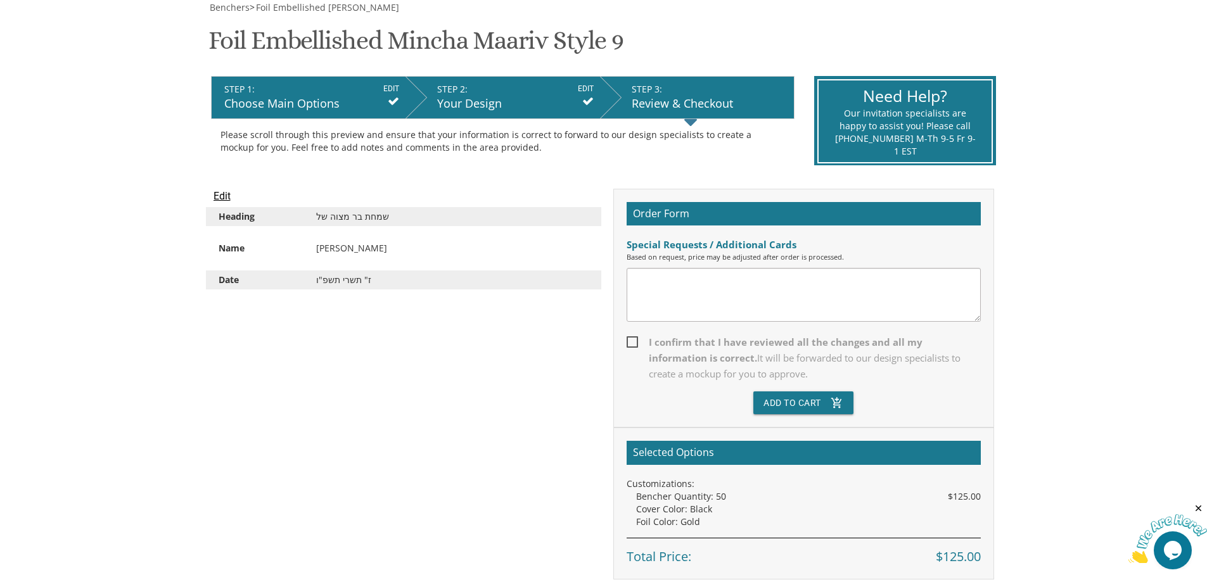
click at [638, 338] on span "I confirm that I have reviewed all the changes and all my information is correc…" at bounding box center [804, 359] width 354 height 48
click at [635, 338] on input "I confirm that I have reviewed all the changes and all my information is correc…" at bounding box center [631, 341] width 8 height 8
checkbox input "true"
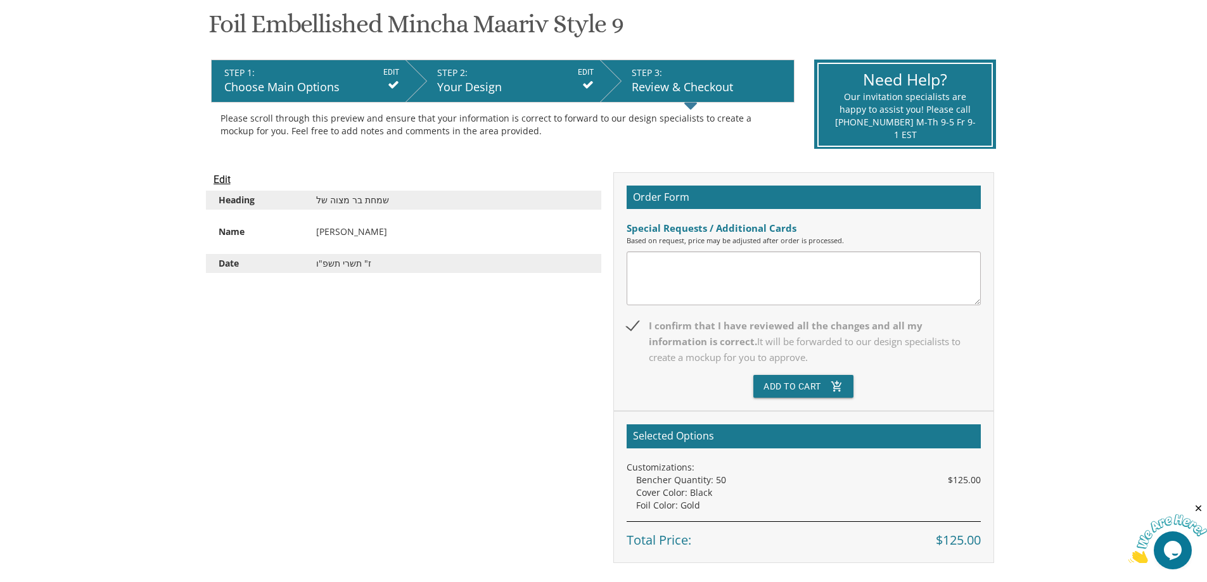
scroll to position [207, 0]
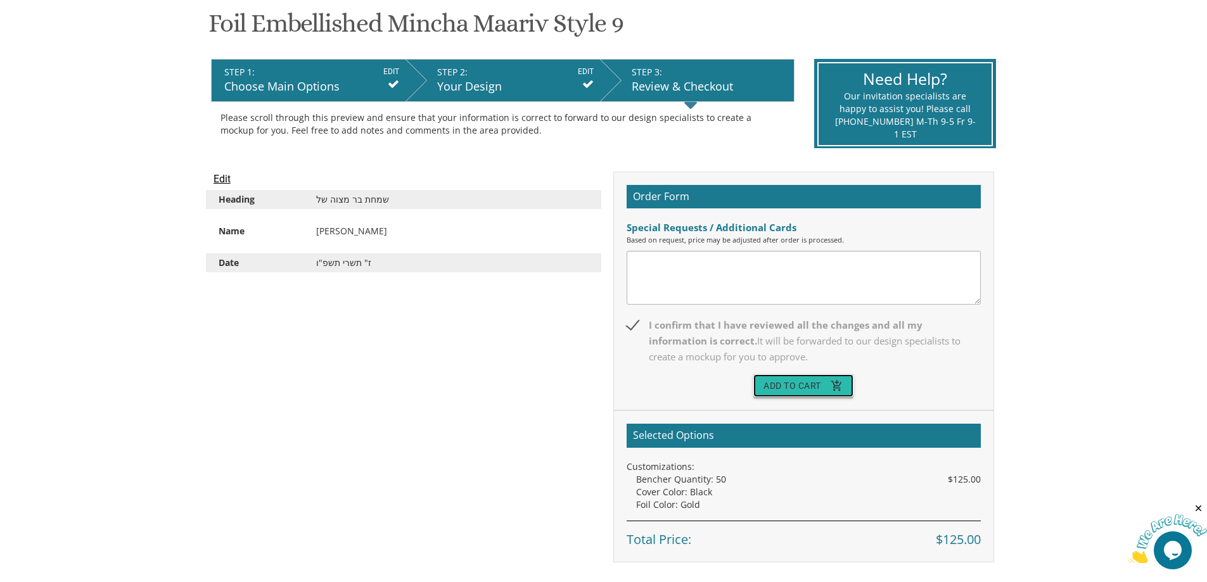
click at [806, 376] on button "Add To Cart add_shopping_cart" at bounding box center [804, 386] width 100 height 23
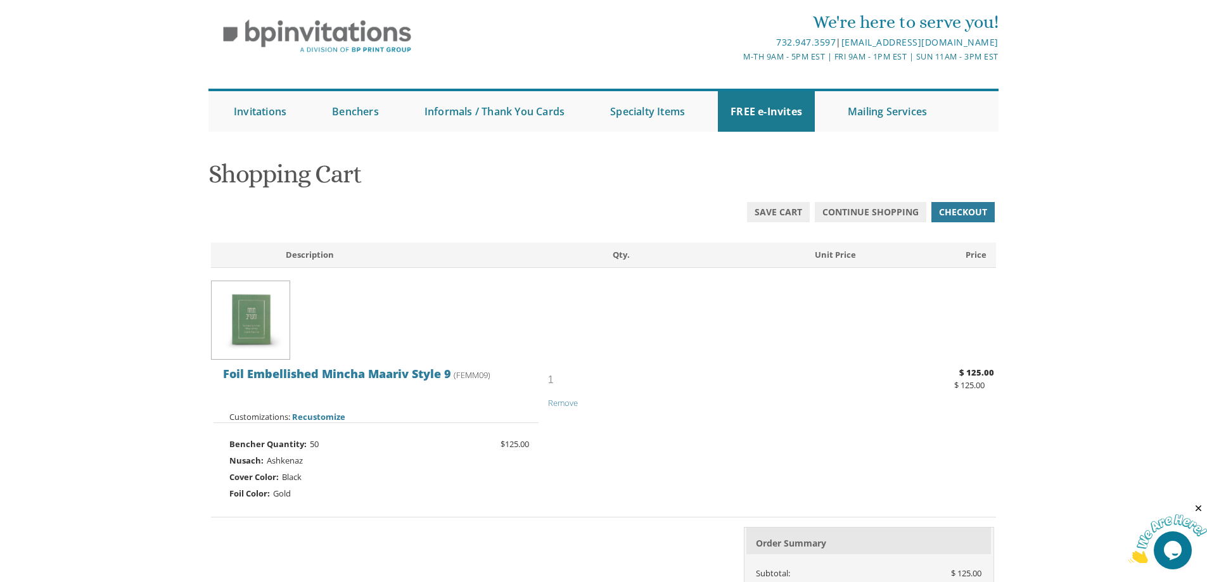
scroll to position [63, 0]
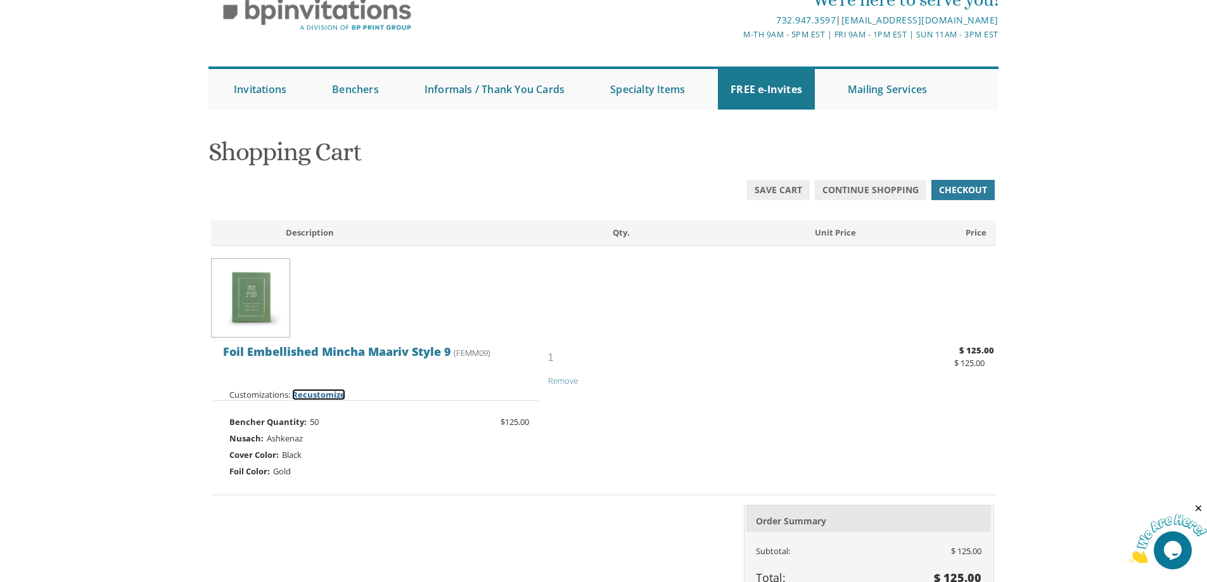
click at [312, 393] on span "Recustomize" at bounding box center [318, 394] width 53 height 11
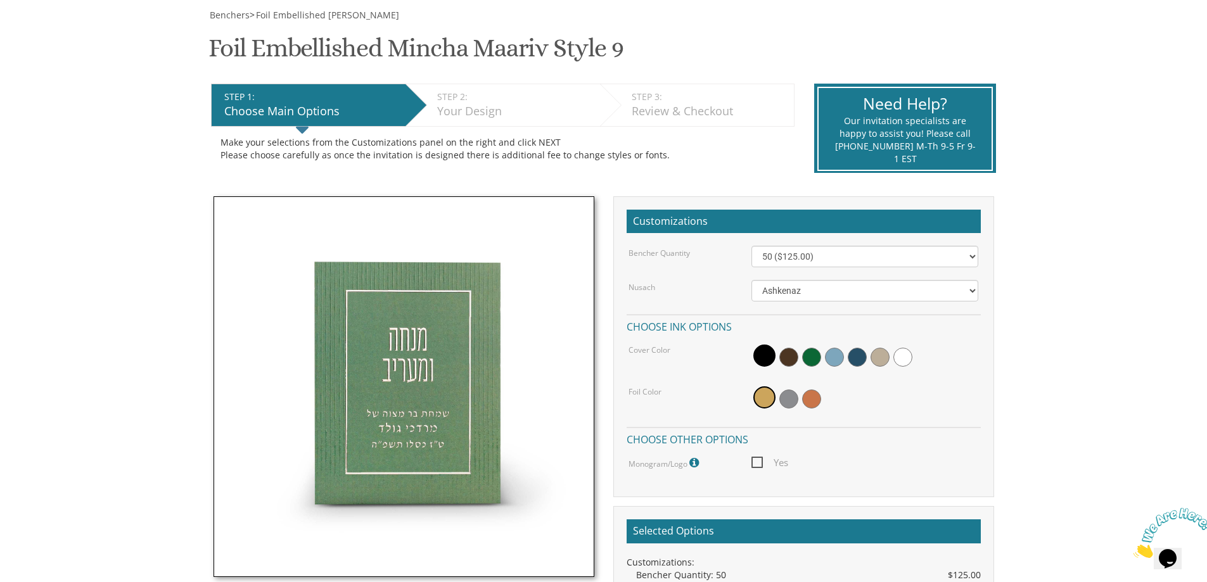
scroll to position [190, 0]
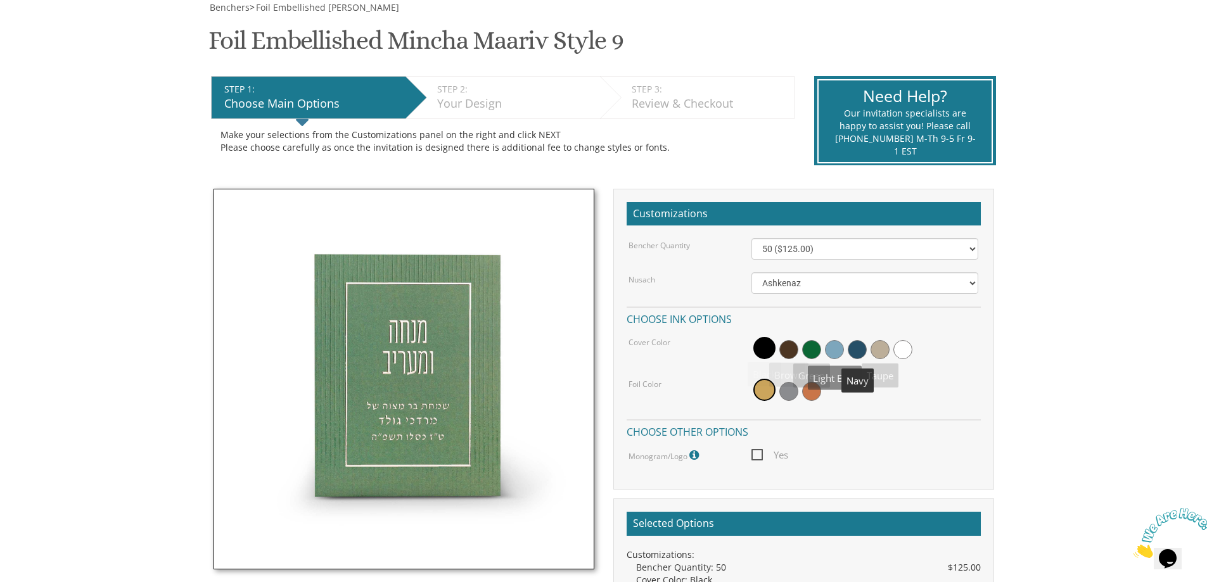
click at [874, 352] on span at bounding box center [880, 349] width 19 height 19
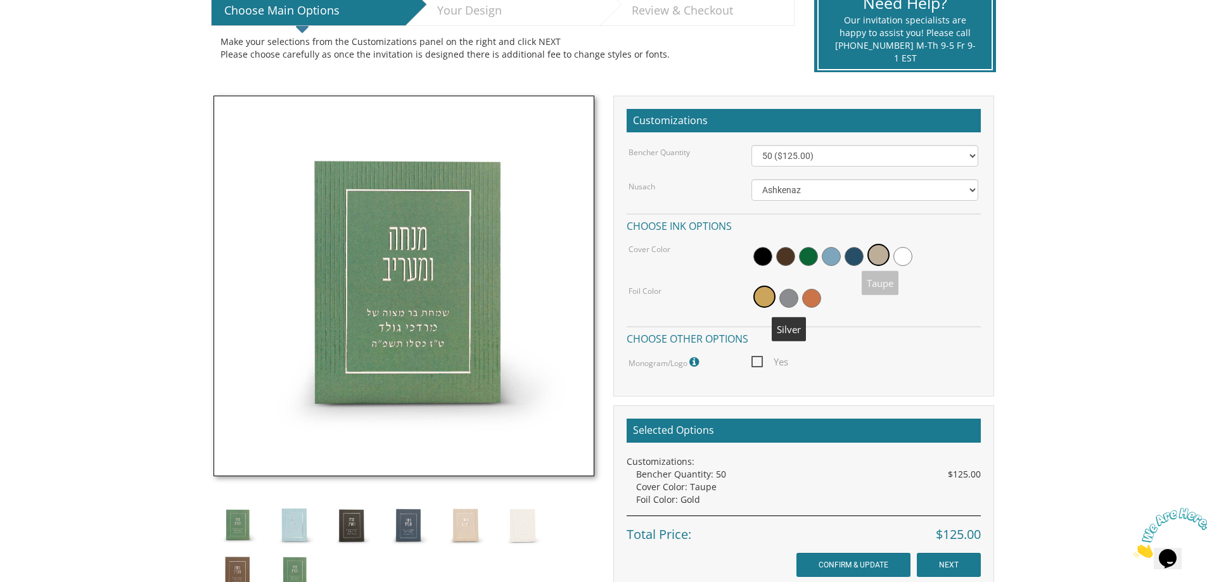
scroll to position [570, 0]
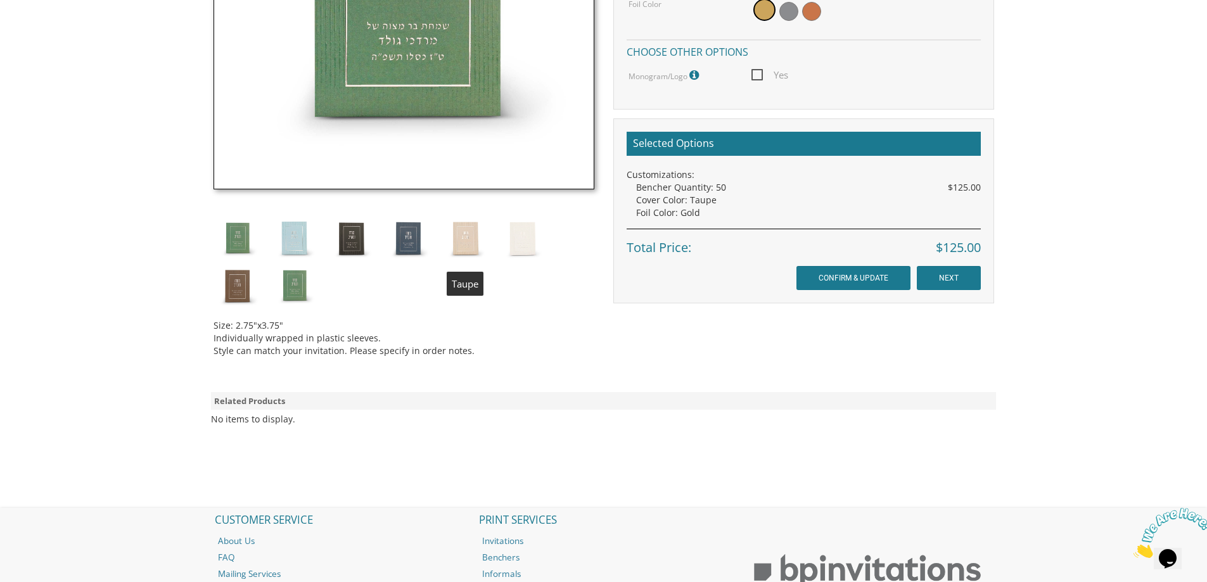
click at [466, 231] on img at bounding box center [466, 239] width 48 height 48
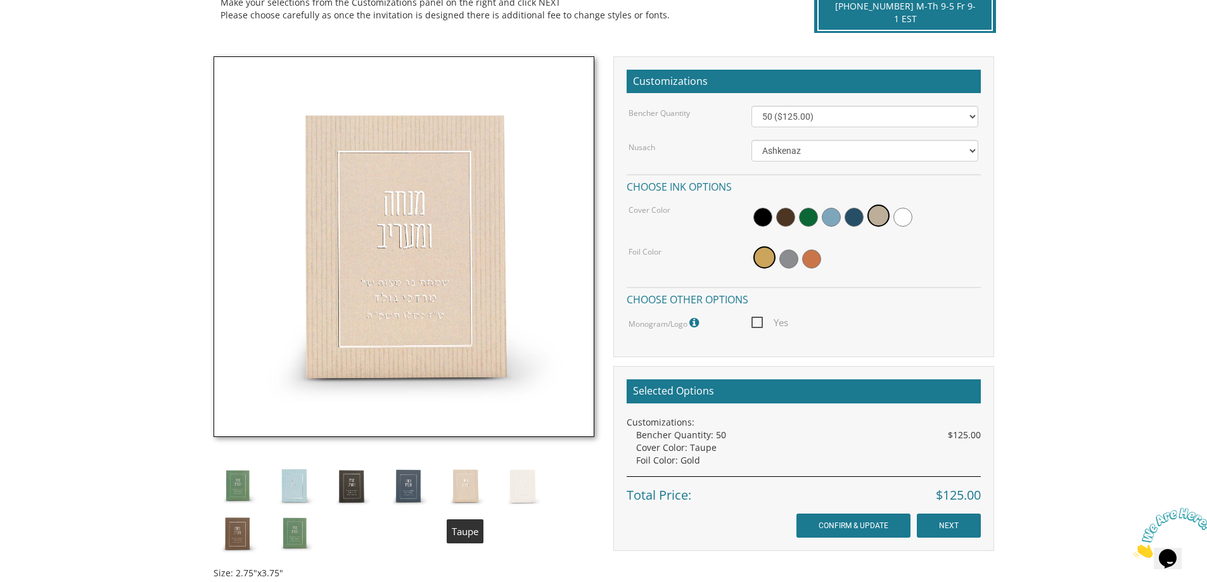
scroll to position [317, 0]
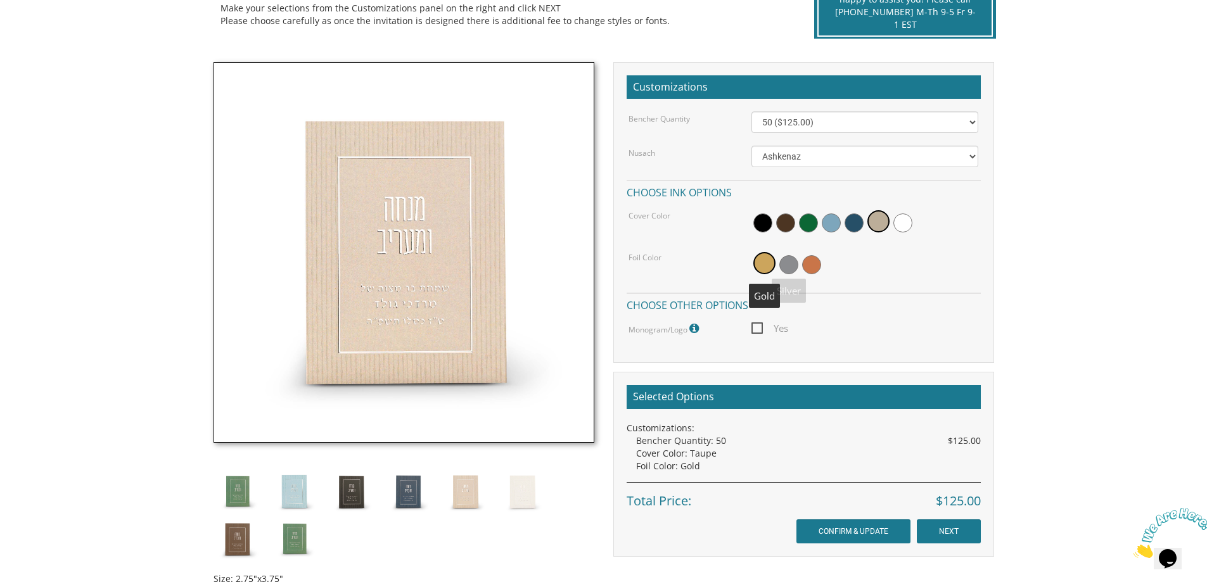
click at [762, 264] on span at bounding box center [765, 263] width 22 height 22
click at [829, 536] on input "CONFIRM & UPDATE" at bounding box center [854, 532] width 114 height 24
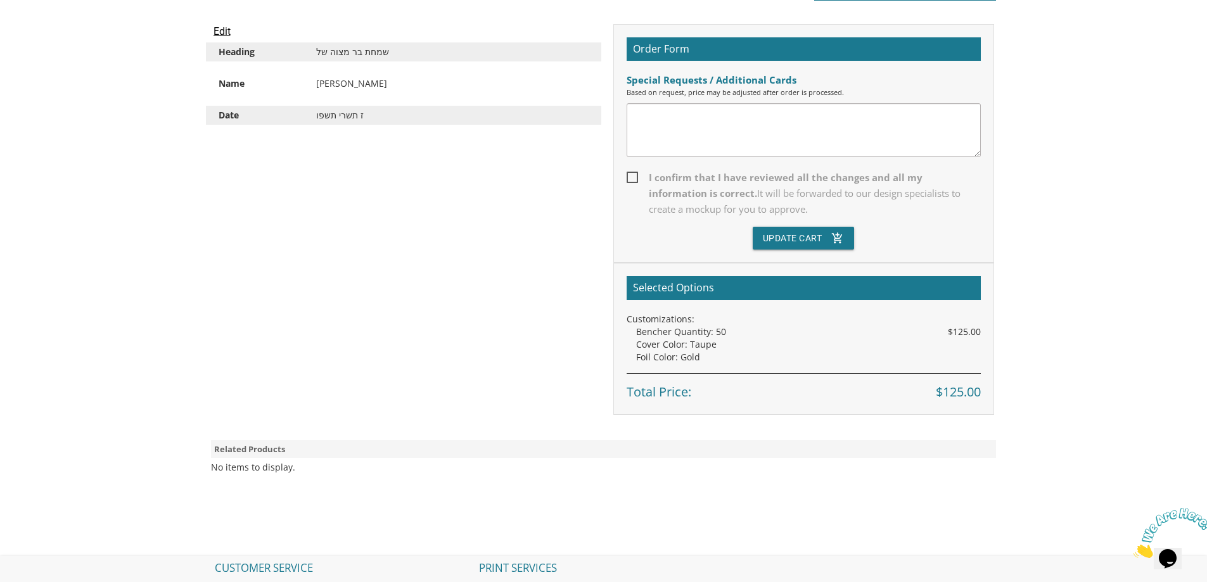
scroll to position [380, 0]
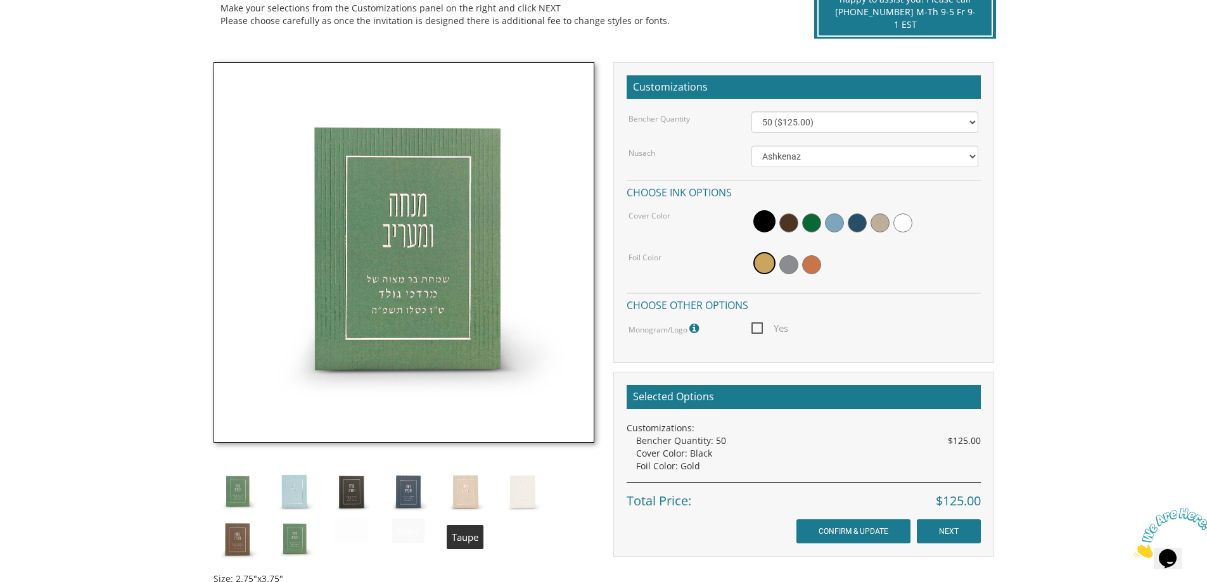
click at [461, 491] on img at bounding box center [466, 492] width 48 height 48
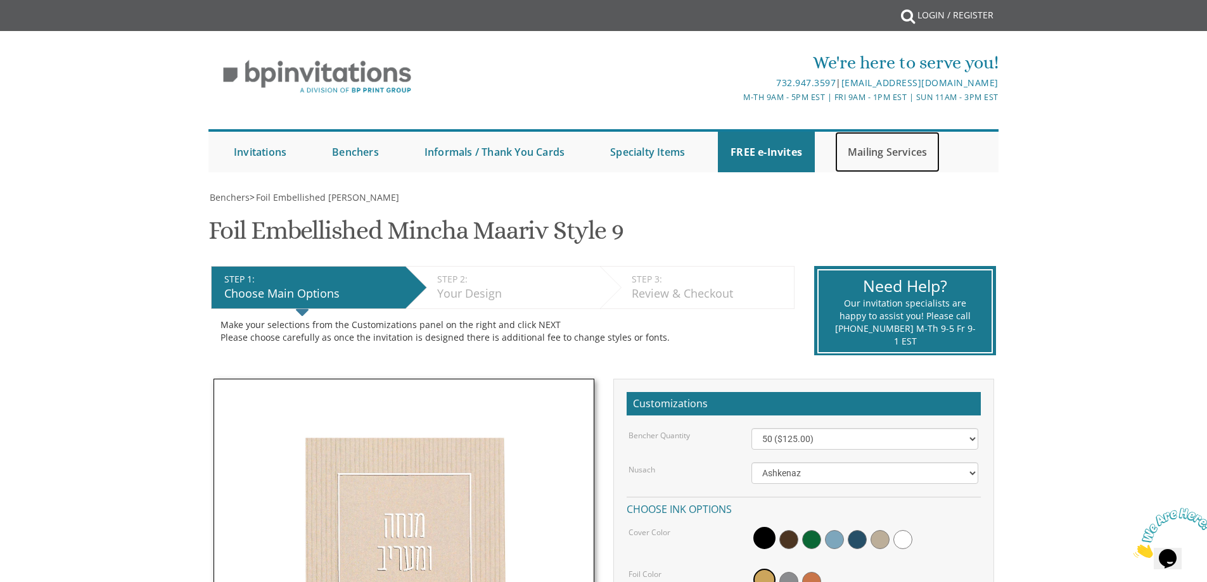
click at [873, 158] on link "Mailing Services" at bounding box center [887, 152] width 105 height 41
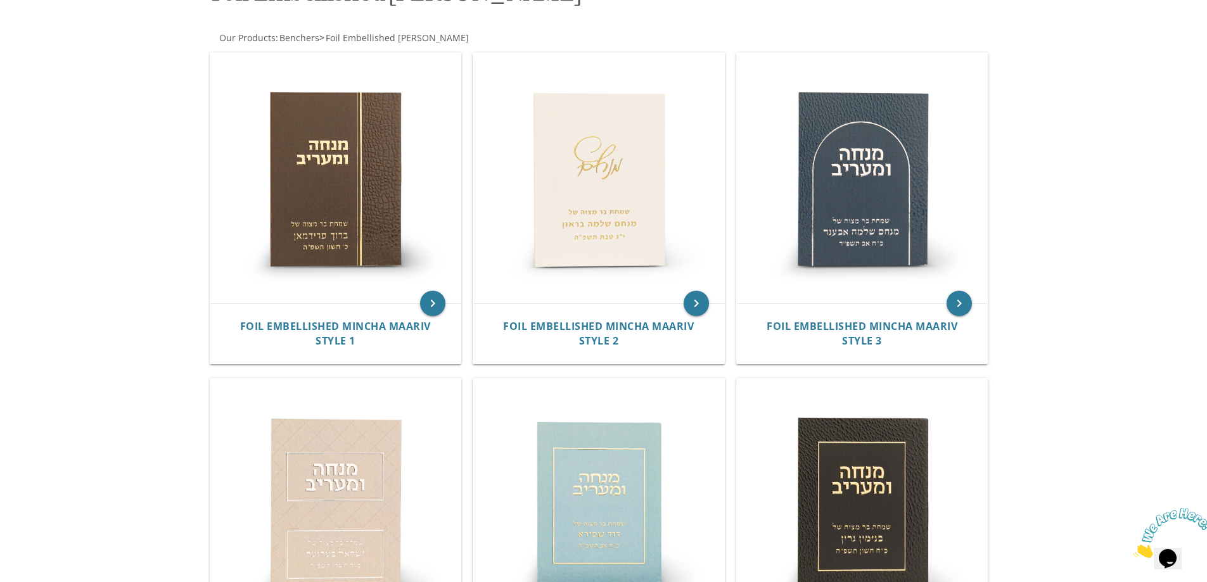
scroll to position [571, 0]
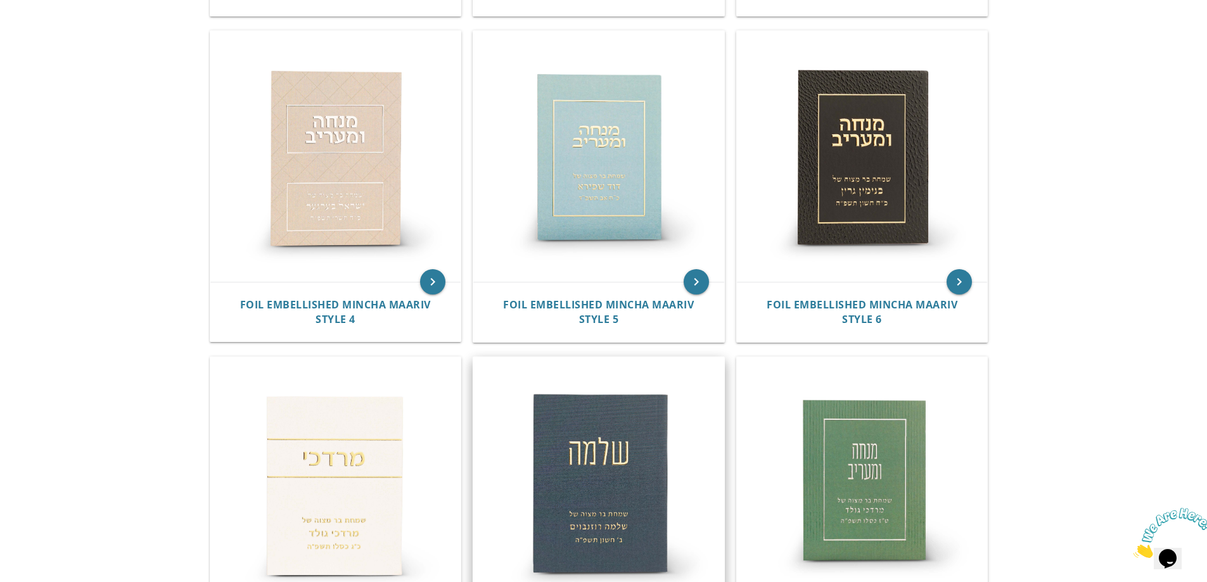
click at [574, 420] on img at bounding box center [598, 482] width 251 height 251
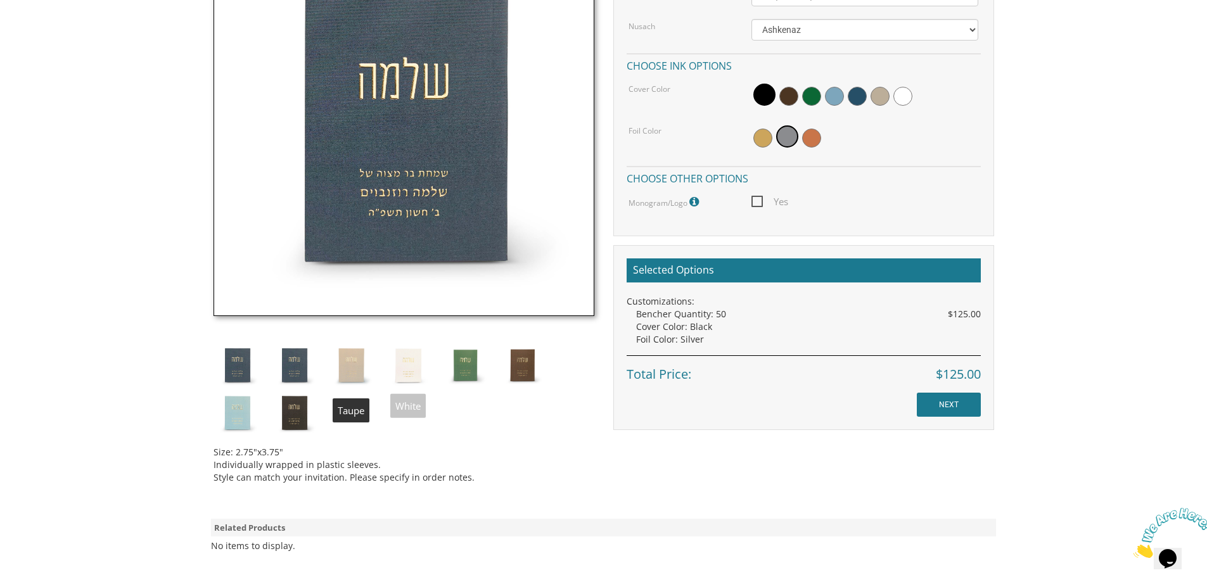
click at [359, 364] on img at bounding box center [352, 366] width 48 height 48
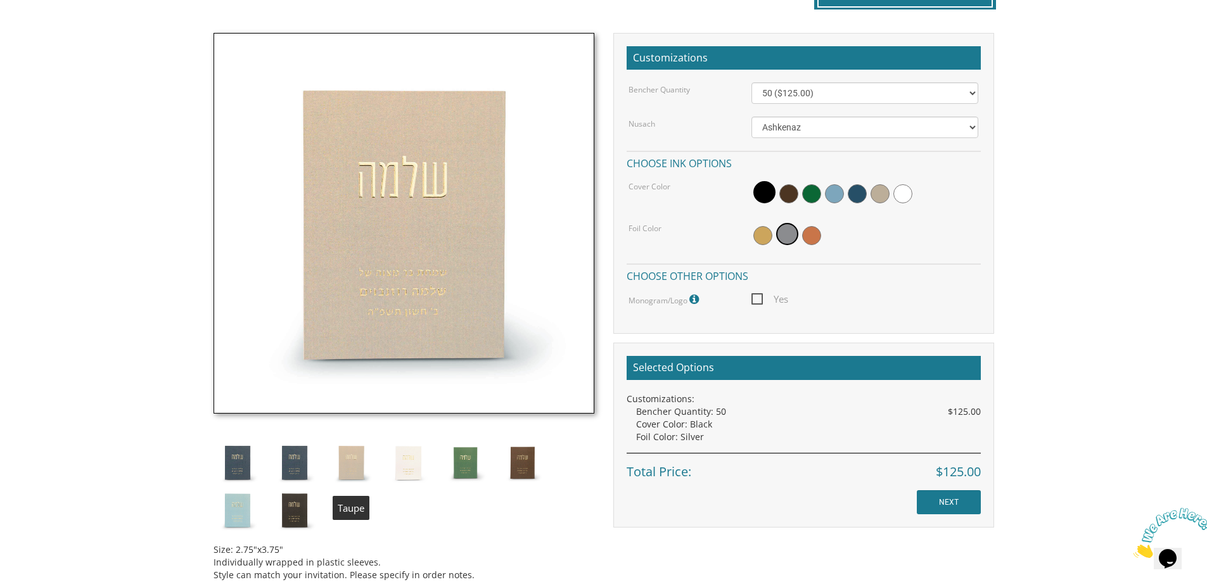
scroll to position [317, 0]
